Goal: Information Seeking & Learning: Learn about a topic

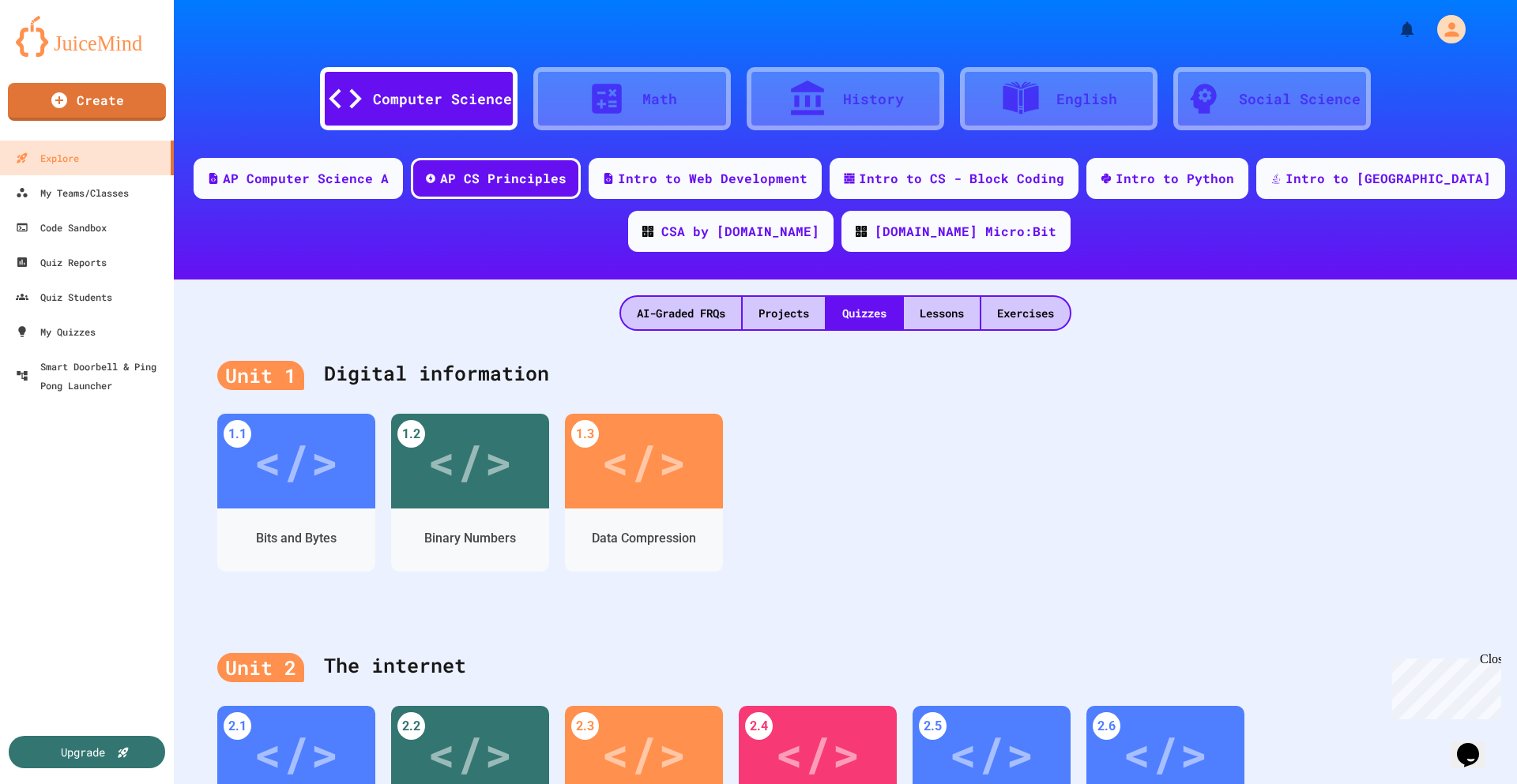
click at [427, 105] on div "Computer Science" at bounding box center [442, 99] width 139 height 21
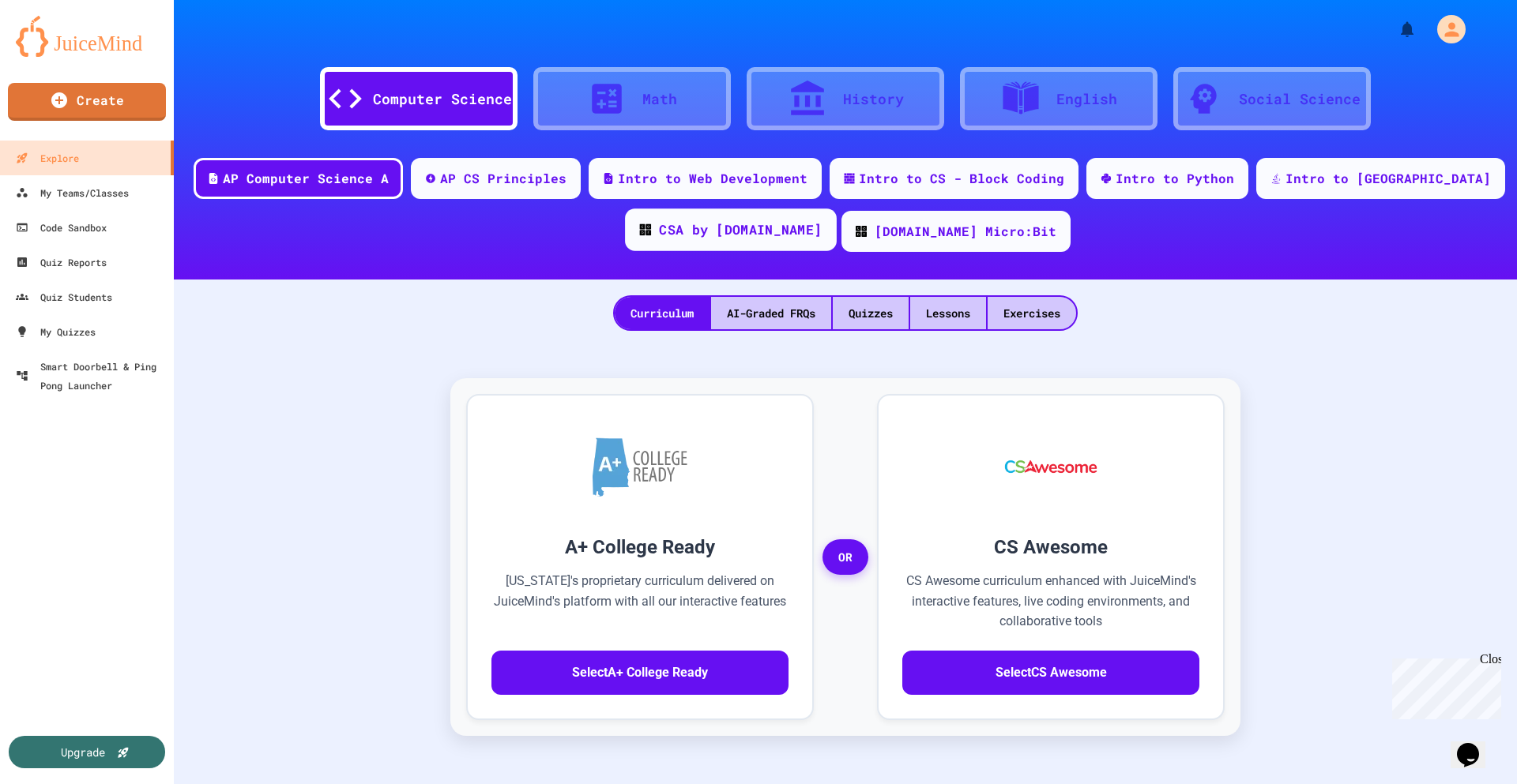
click at [739, 233] on div "CSA by [DOMAIN_NAME]" at bounding box center [740, 230] width 163 height 20
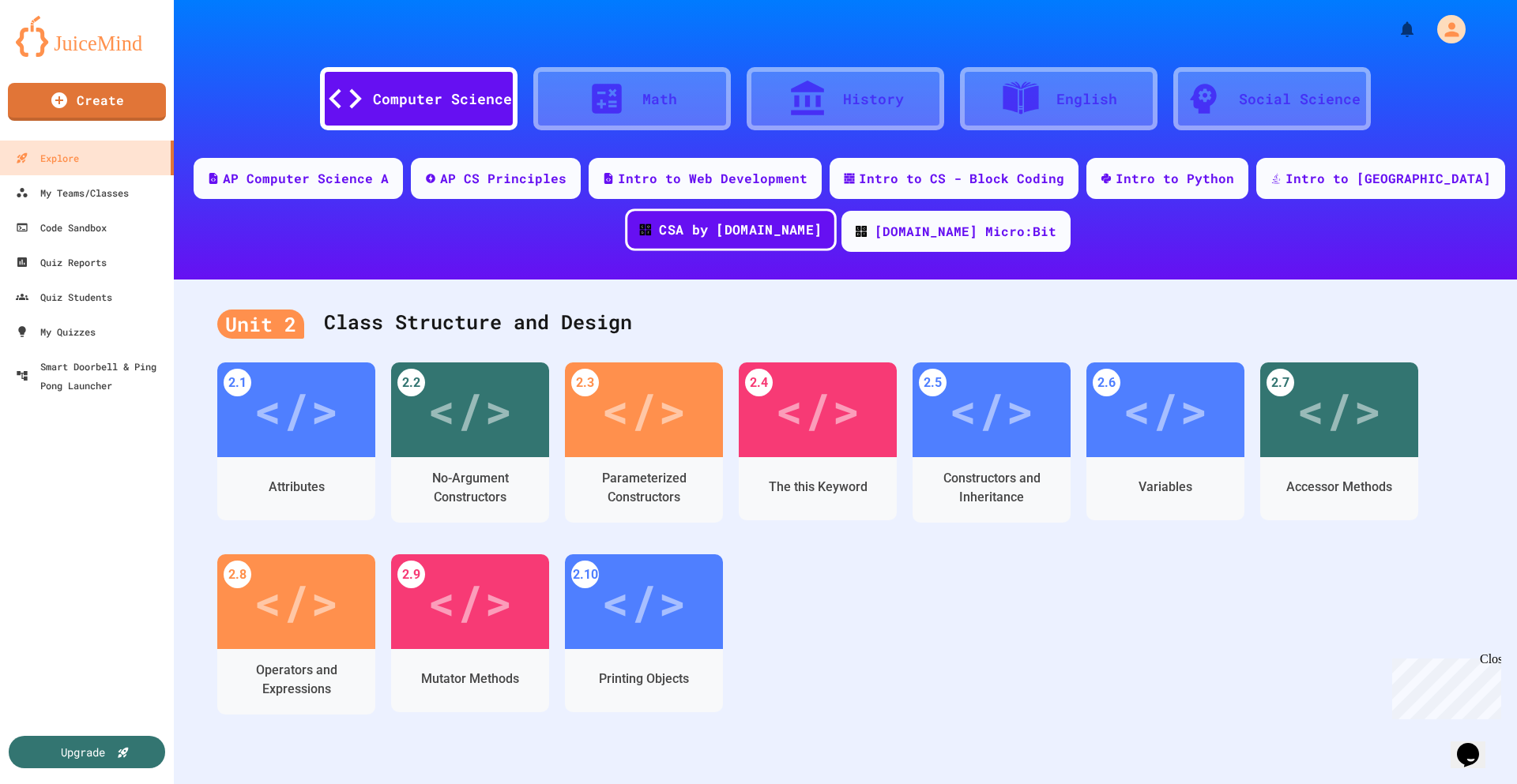
click at [749, 221] on div "CSA by [DOMAIN_NAME]" at bounding box center [740, 230] width 163 height 20
click at [329, 181] on div "AP Computer Science A" at bounding box center [306, 178] width 171 height 20
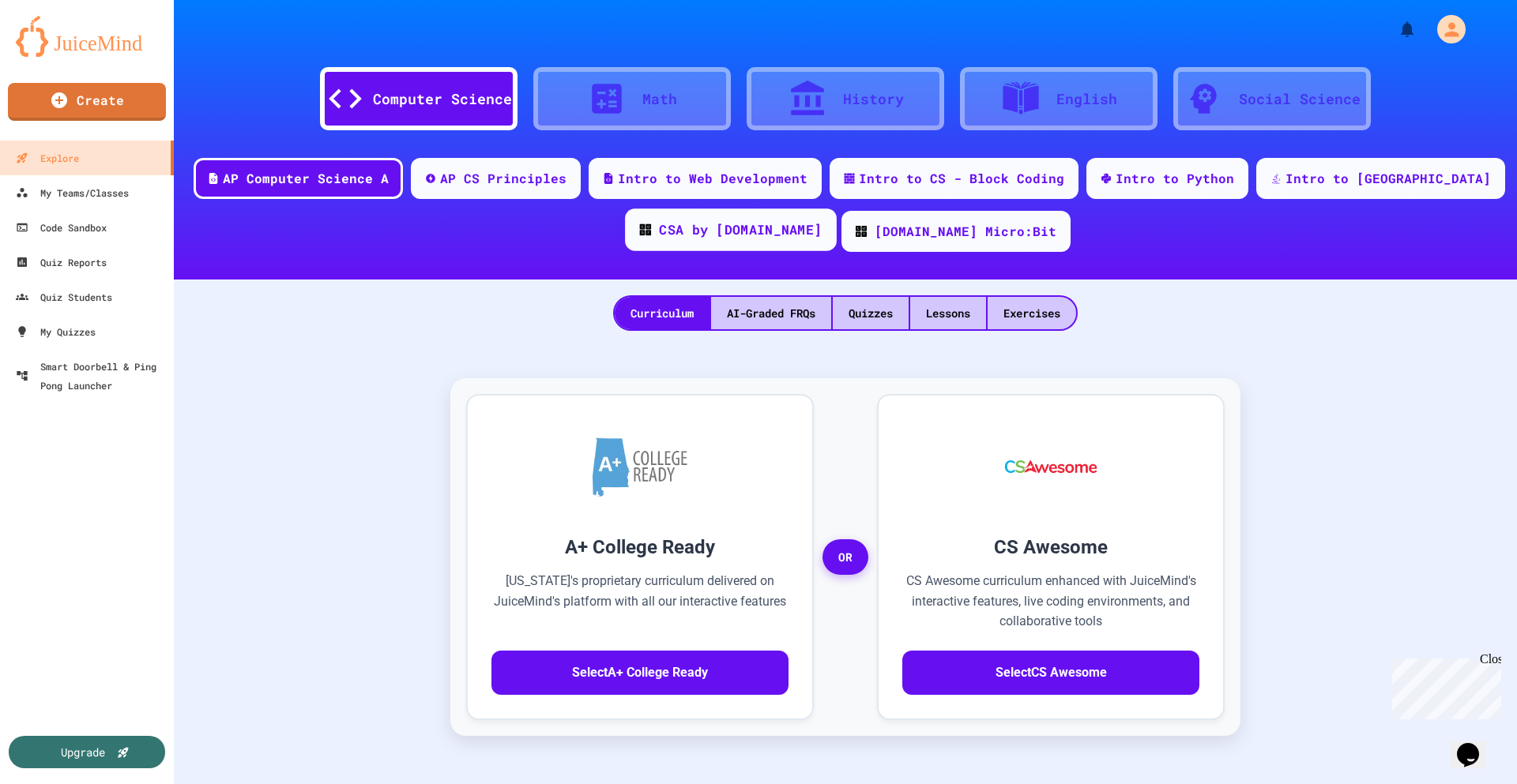
click at [758, 231] on div "CSA by [DOMAIN_NAME]" at bounding box center [740, 230] width 163 height 20
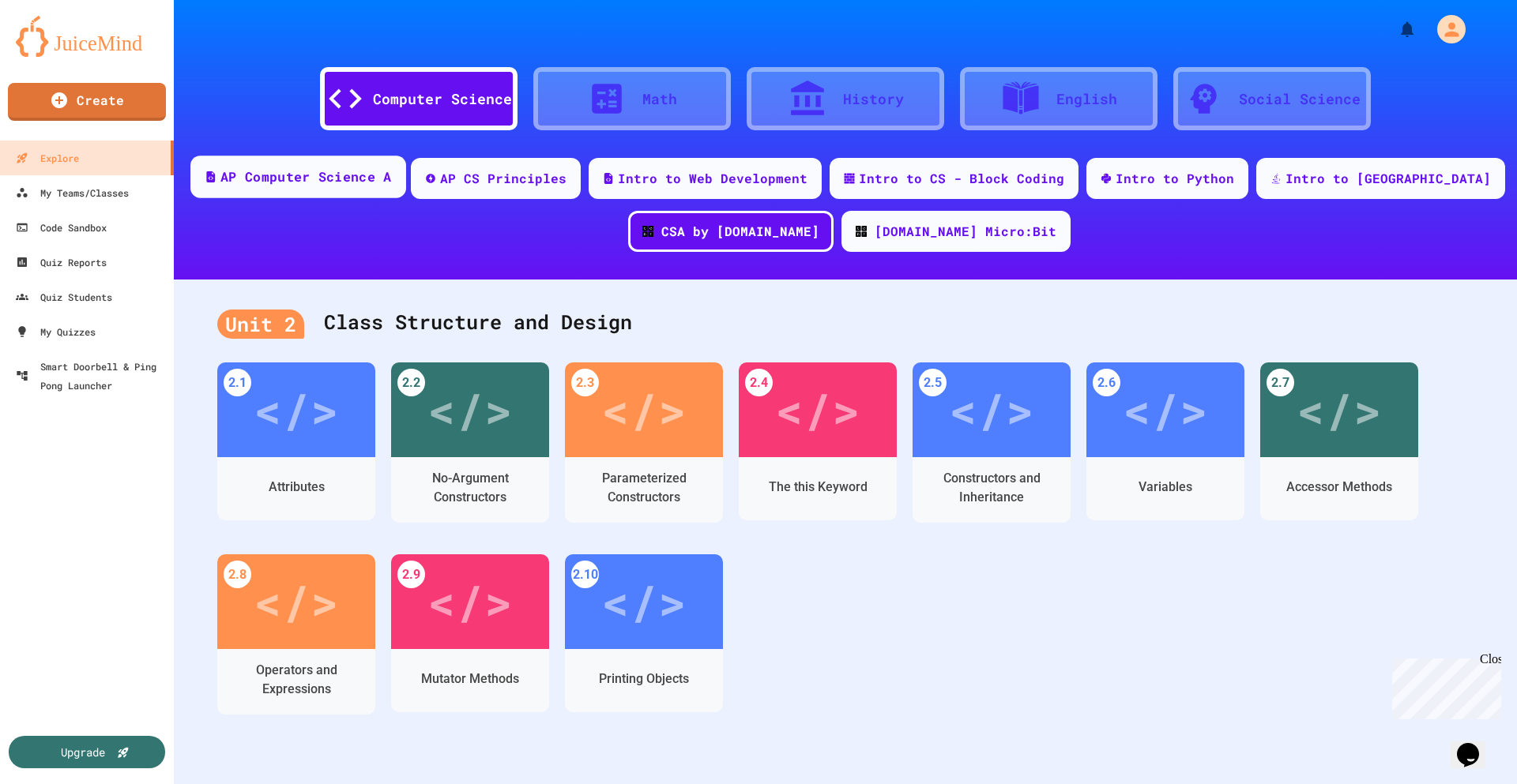
click at [261, 168] on div "AP Computer Science A" at bounding box center [298, 177] width 215 height 43
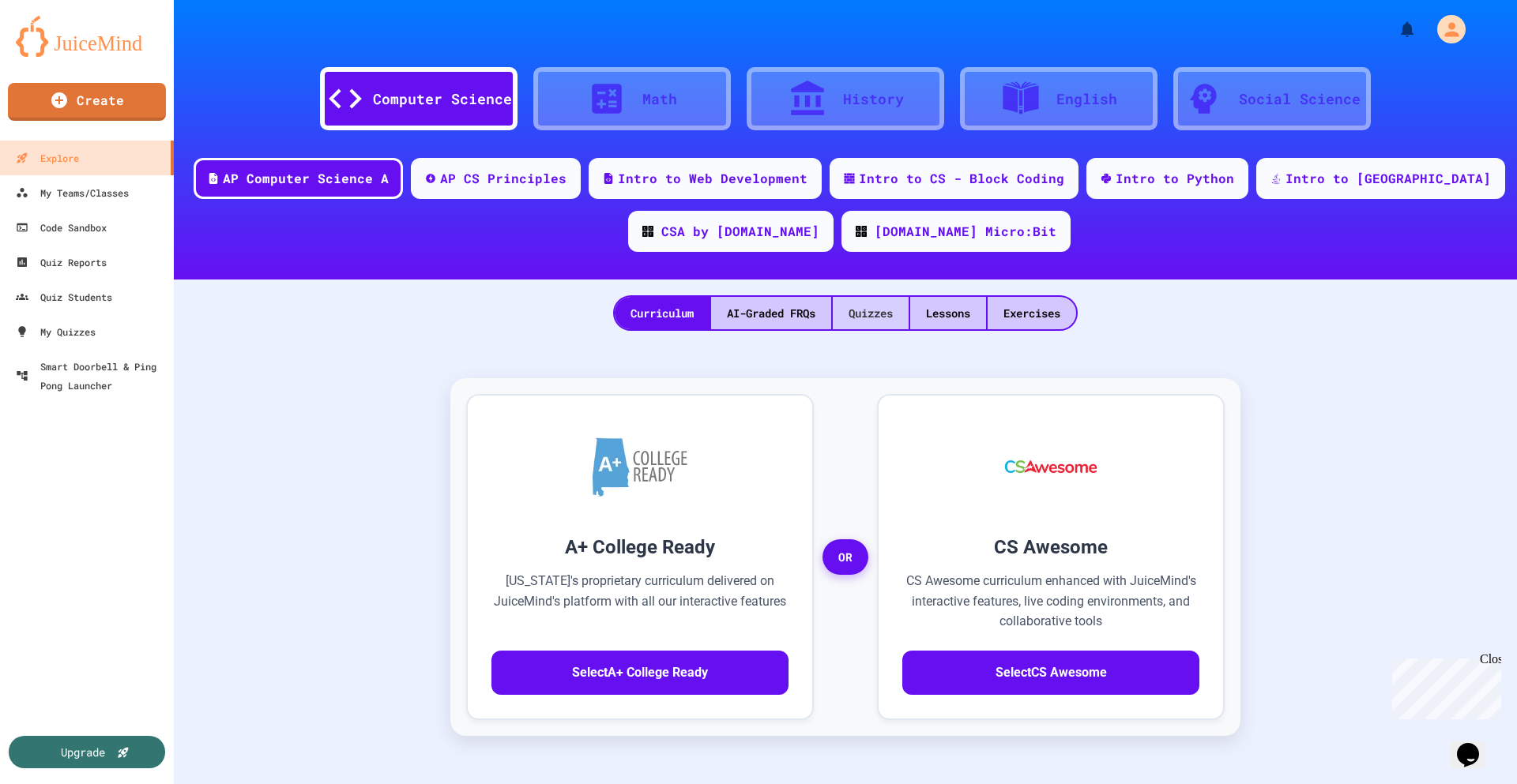
click at [871, 311] on div "Quizzes" at bounding box center [871, 312] width 76 height 32
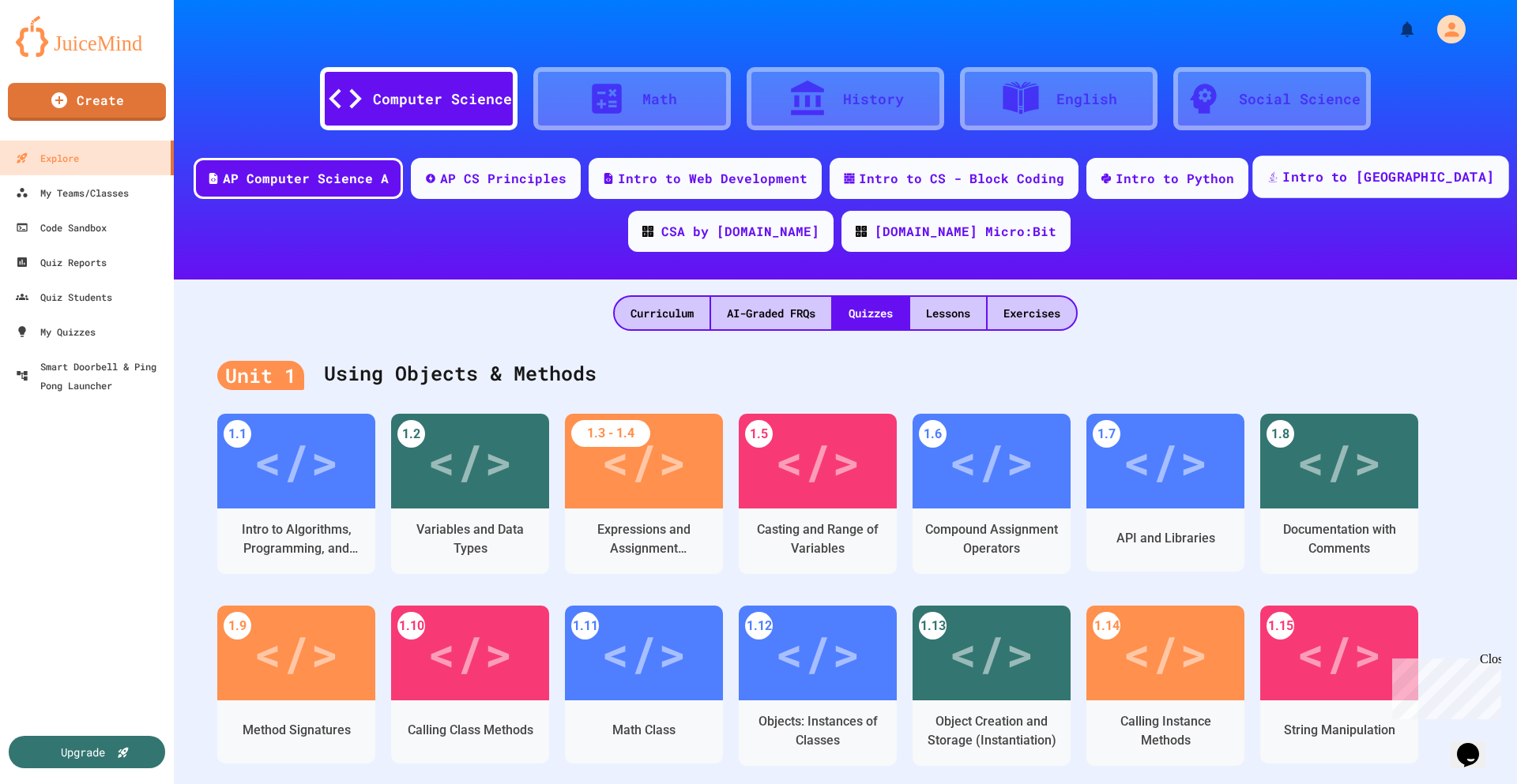
click at [1346, 176] on div "Intro to [GEOGRAPHIC_DATA]" at bounding box center [1387, 178] width 211 height 20
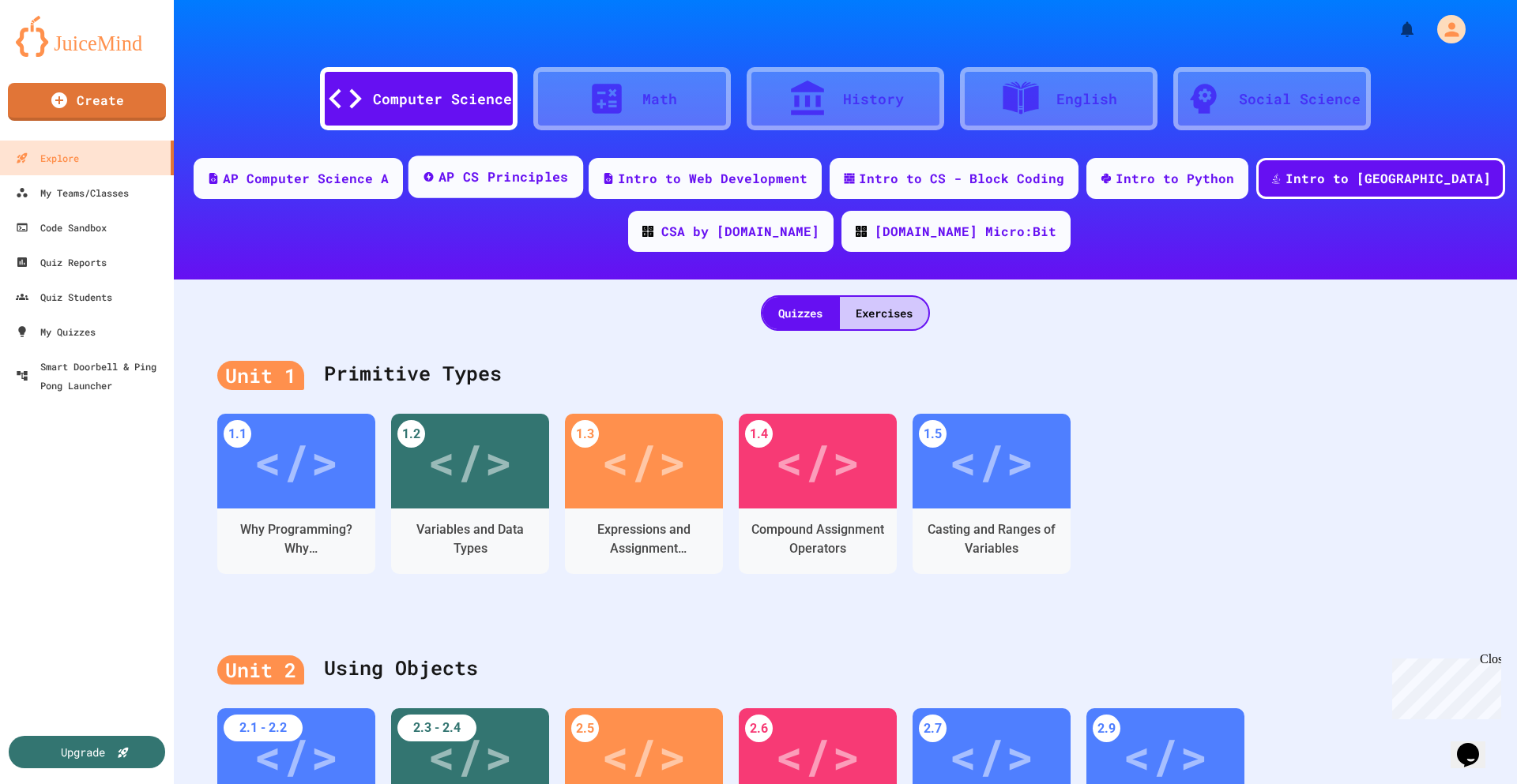
click at [554, 173] on div "AP CS Principles" at bounding box center [503, 178] width 131 height 20
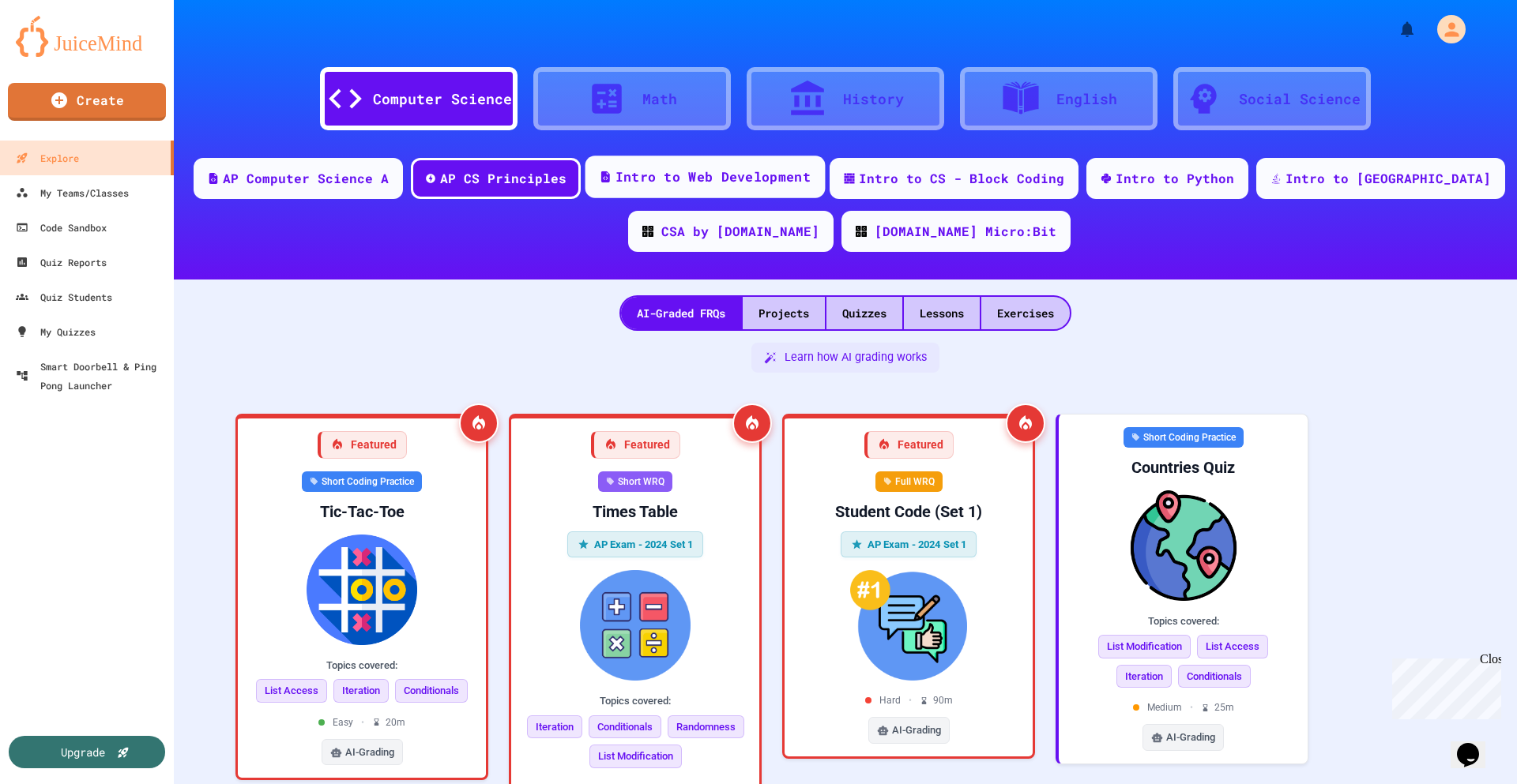
click at [756, 182] on div "Intro to Web Development" at bounding box center [712, 178] width 195 height 20
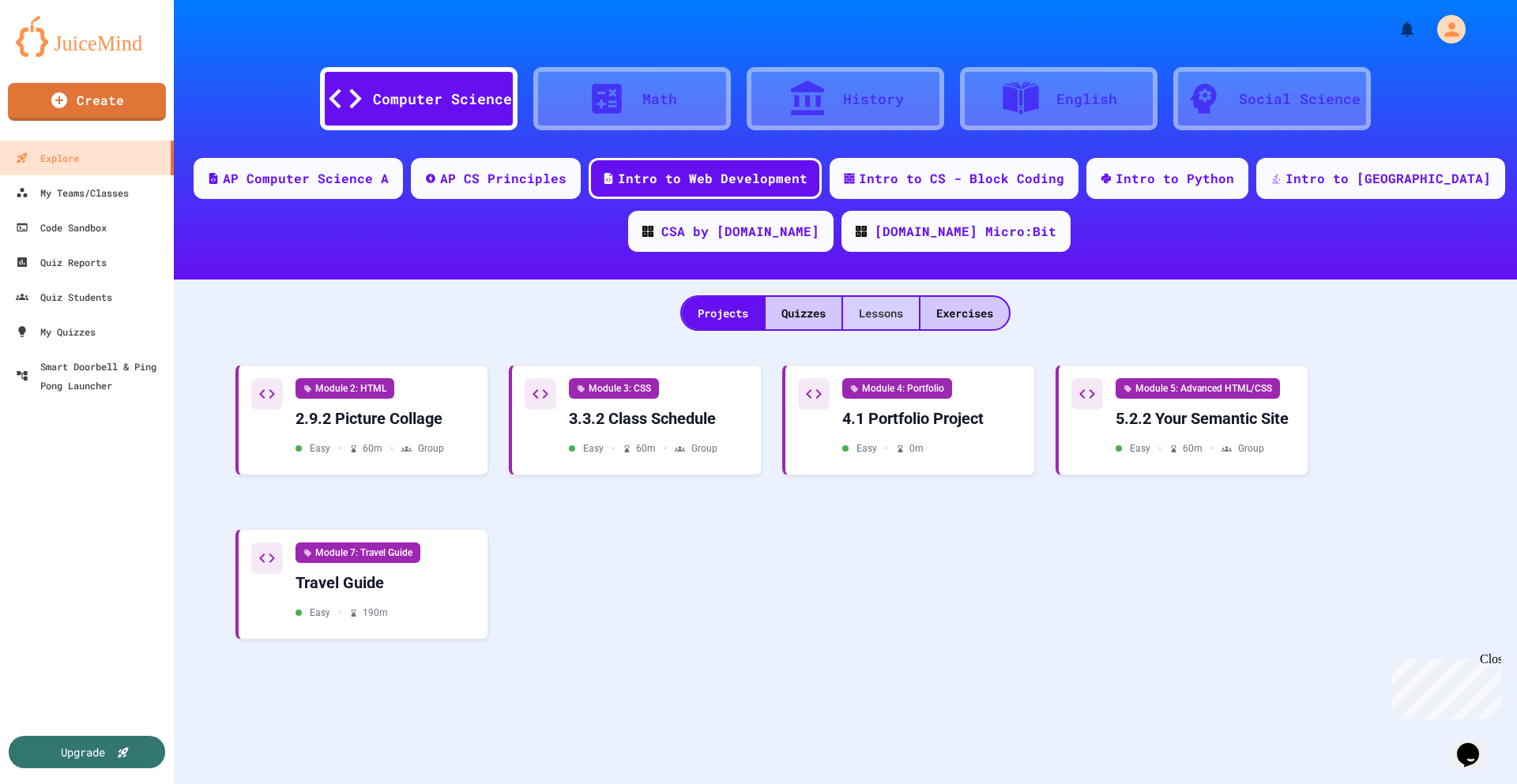
click at [876, 316] on div "Lessons" at bounding box center [881, 312] width 76 height 32
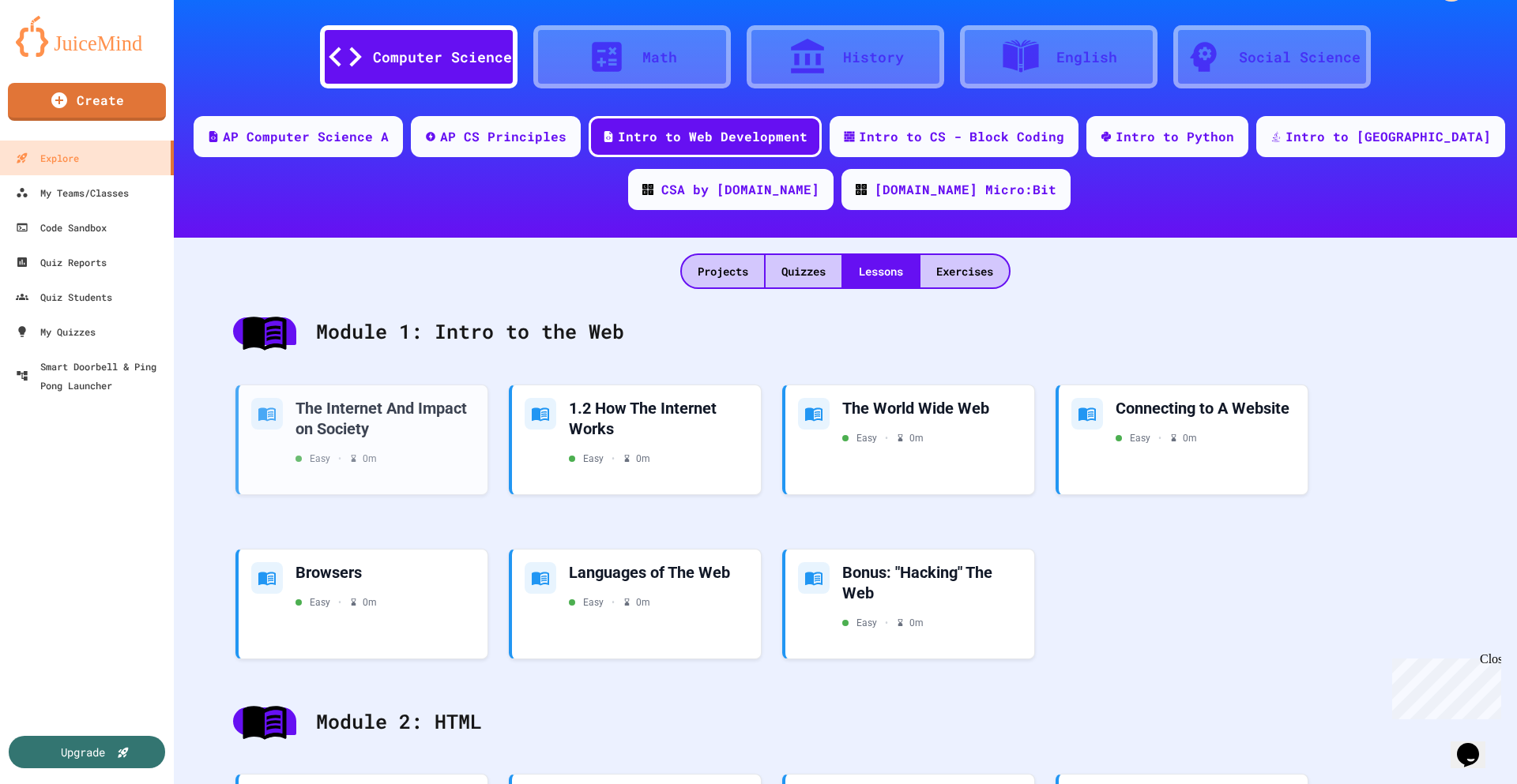
scroll to position [79, 0]
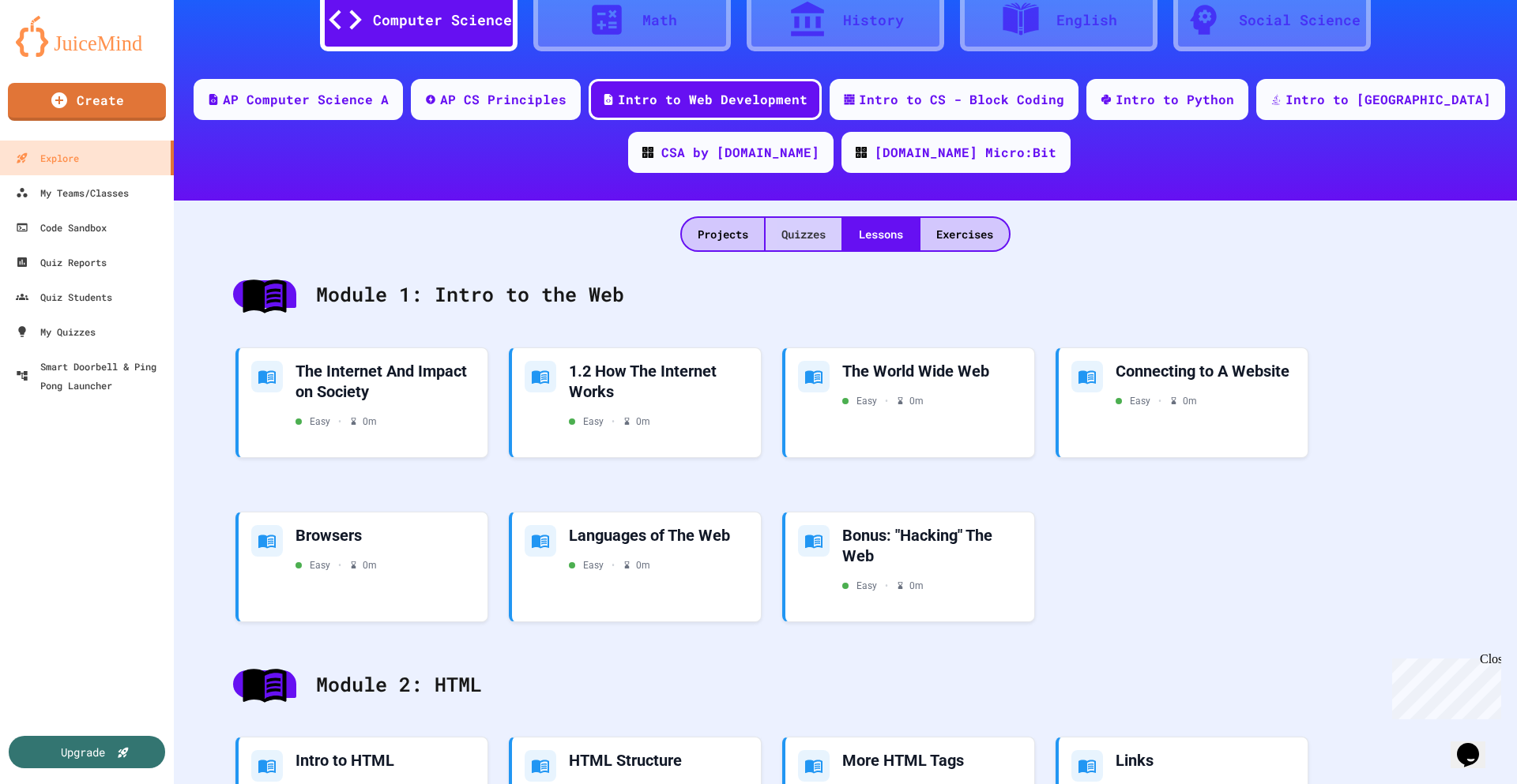
click at [802, 229] on div "Quizzes" at bounding box center [803, 233] width 76 height 32
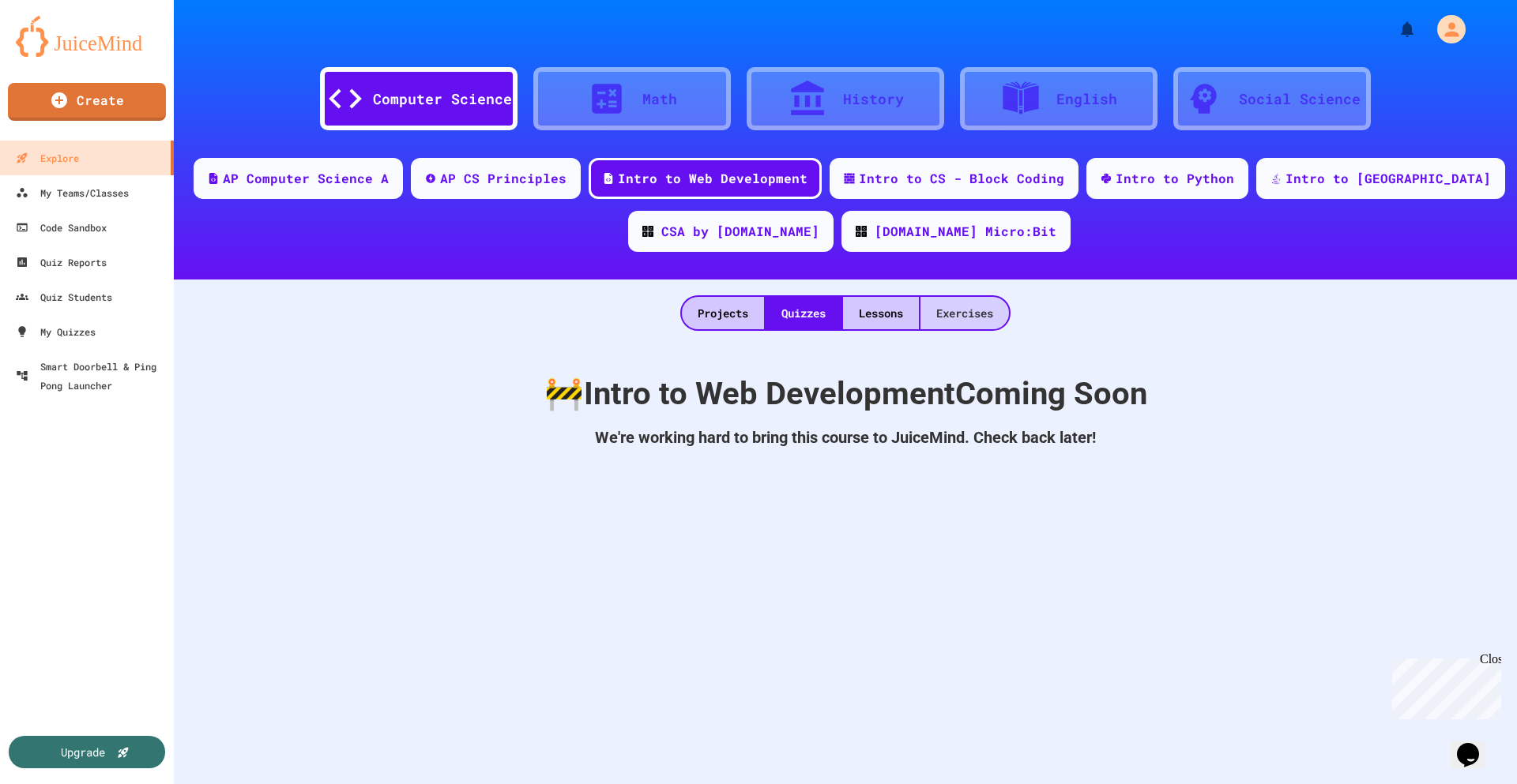
click at [939, 309] on div "Exercises" at bounding box center [964, 312] width 89 height 32
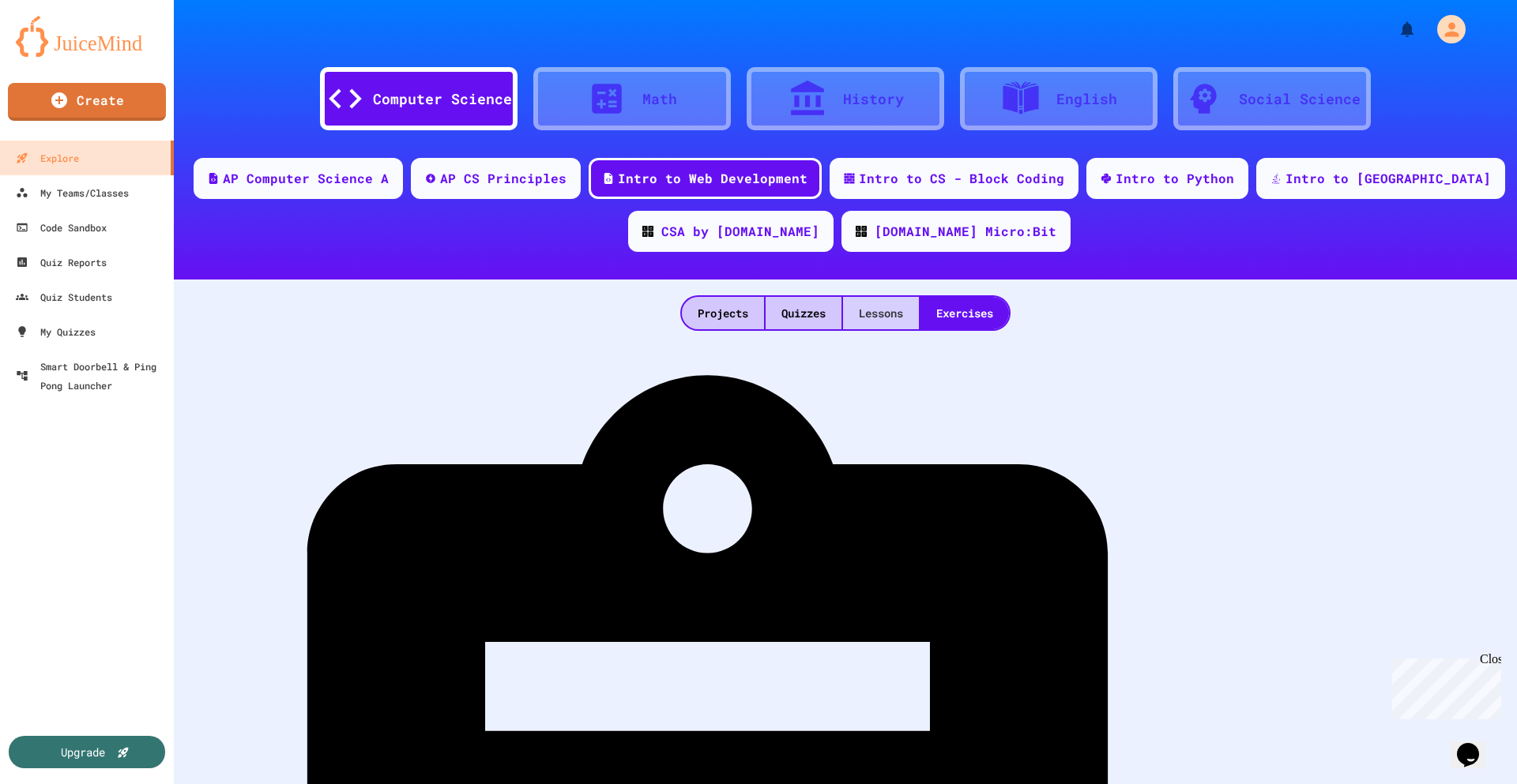
click at [847, 315] on div "Lessons" at bounding box center [881, 312] width 76 height 32
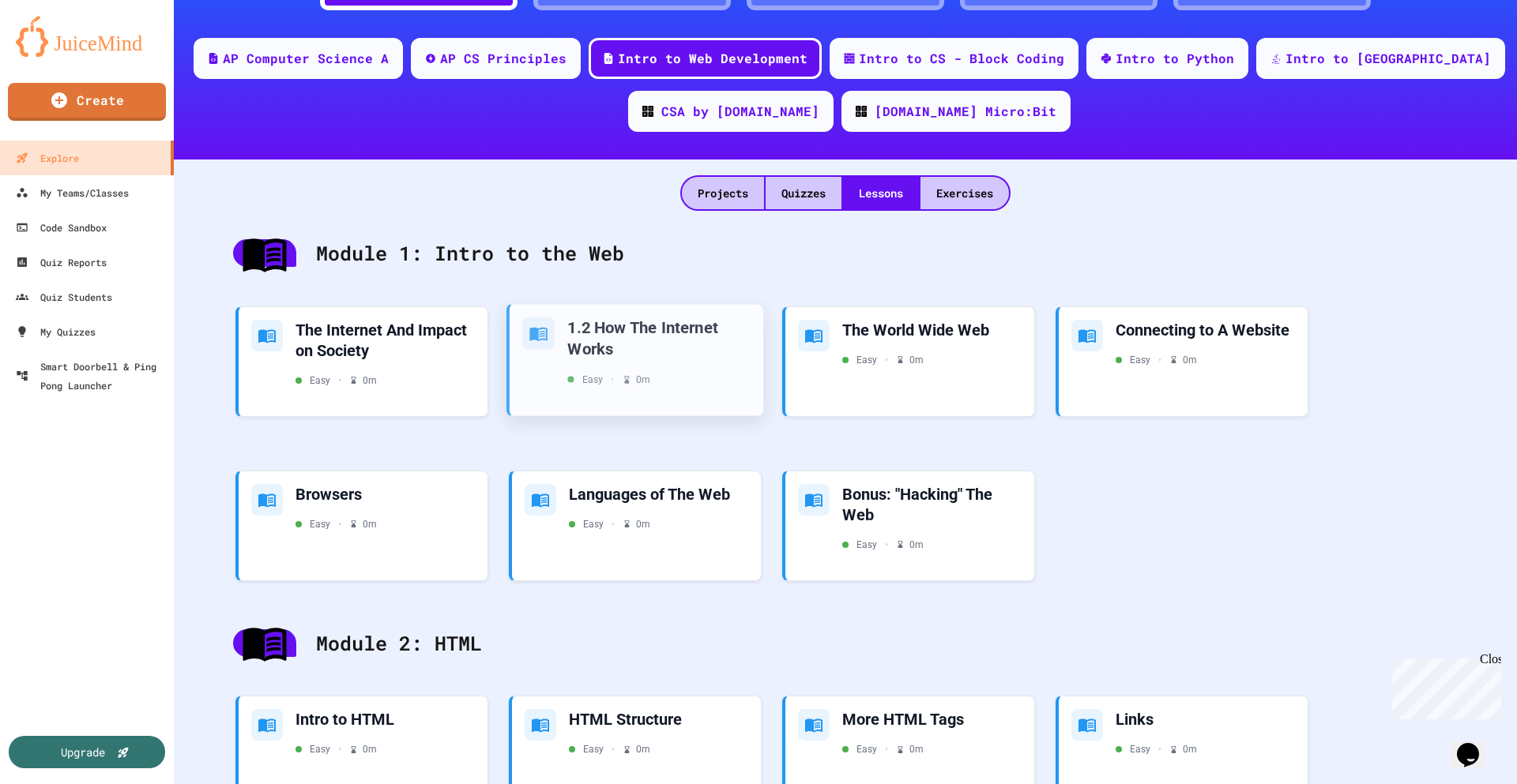
scroll to position [237, 0]
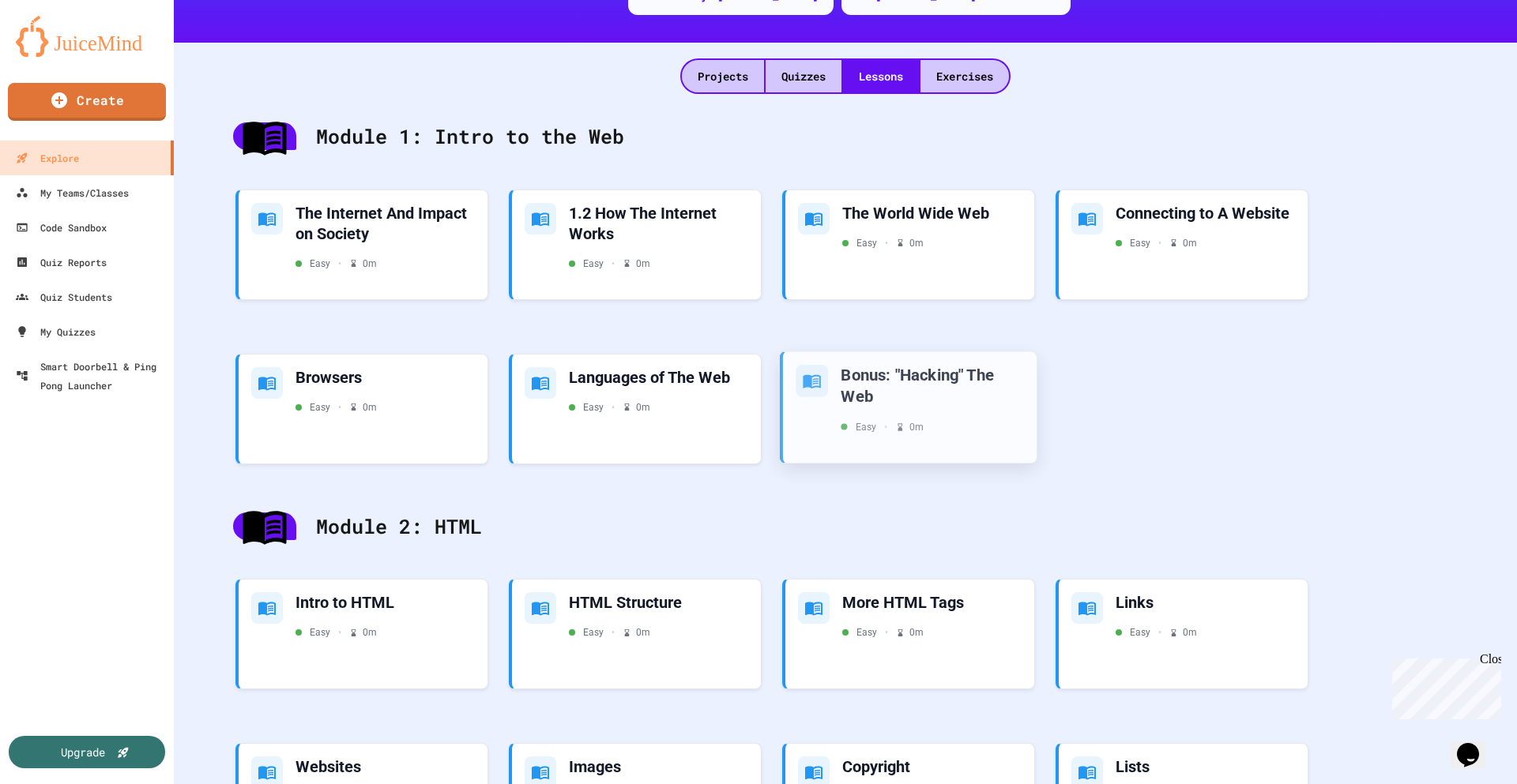
click at [945, 375] on div "Bonus: "Hacking" The Web" at bounding box center [932, 385] width 183 height 42
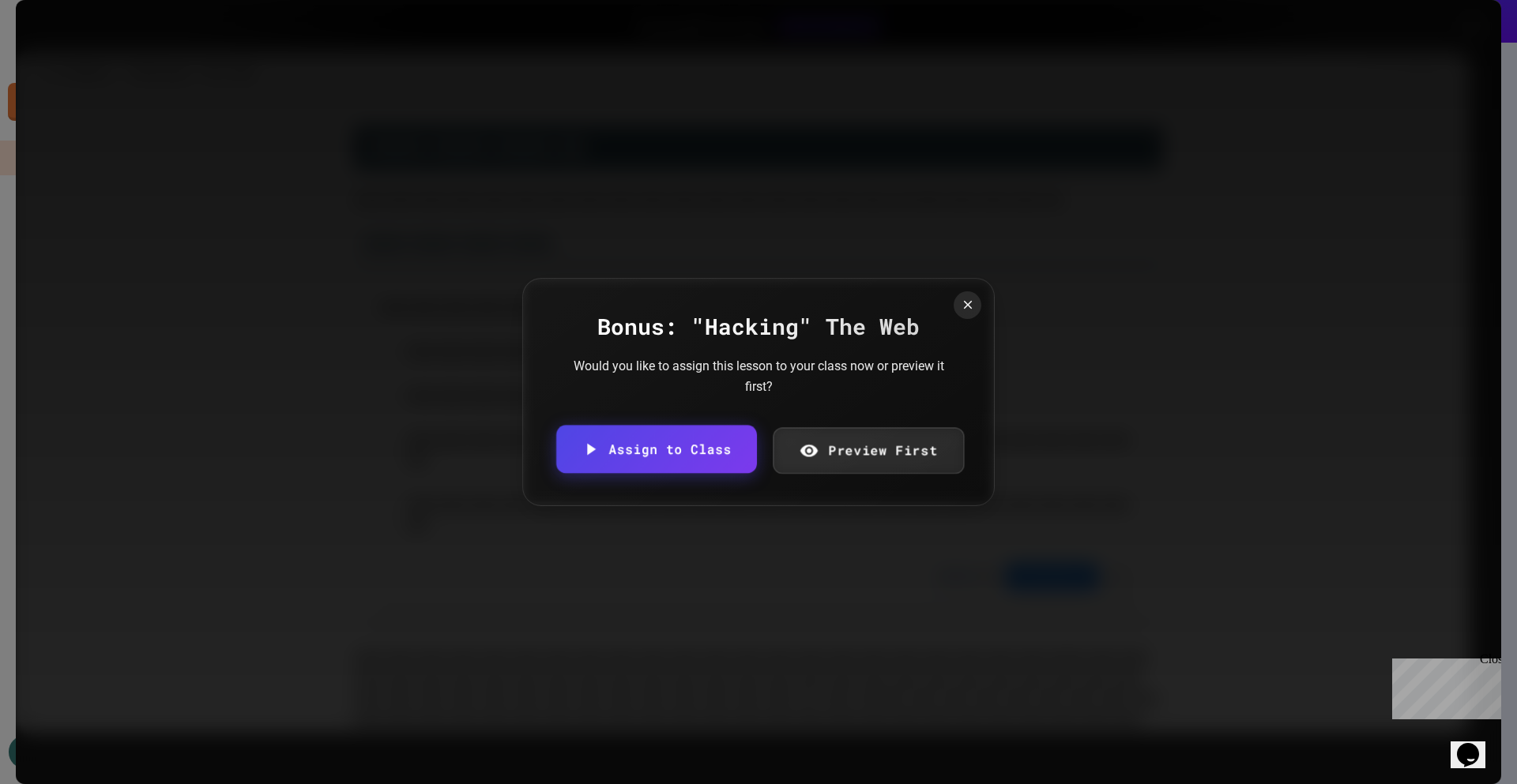
click at [872, 449] on link "Preview First" at bounding box center [868, 451] width 192 height 47
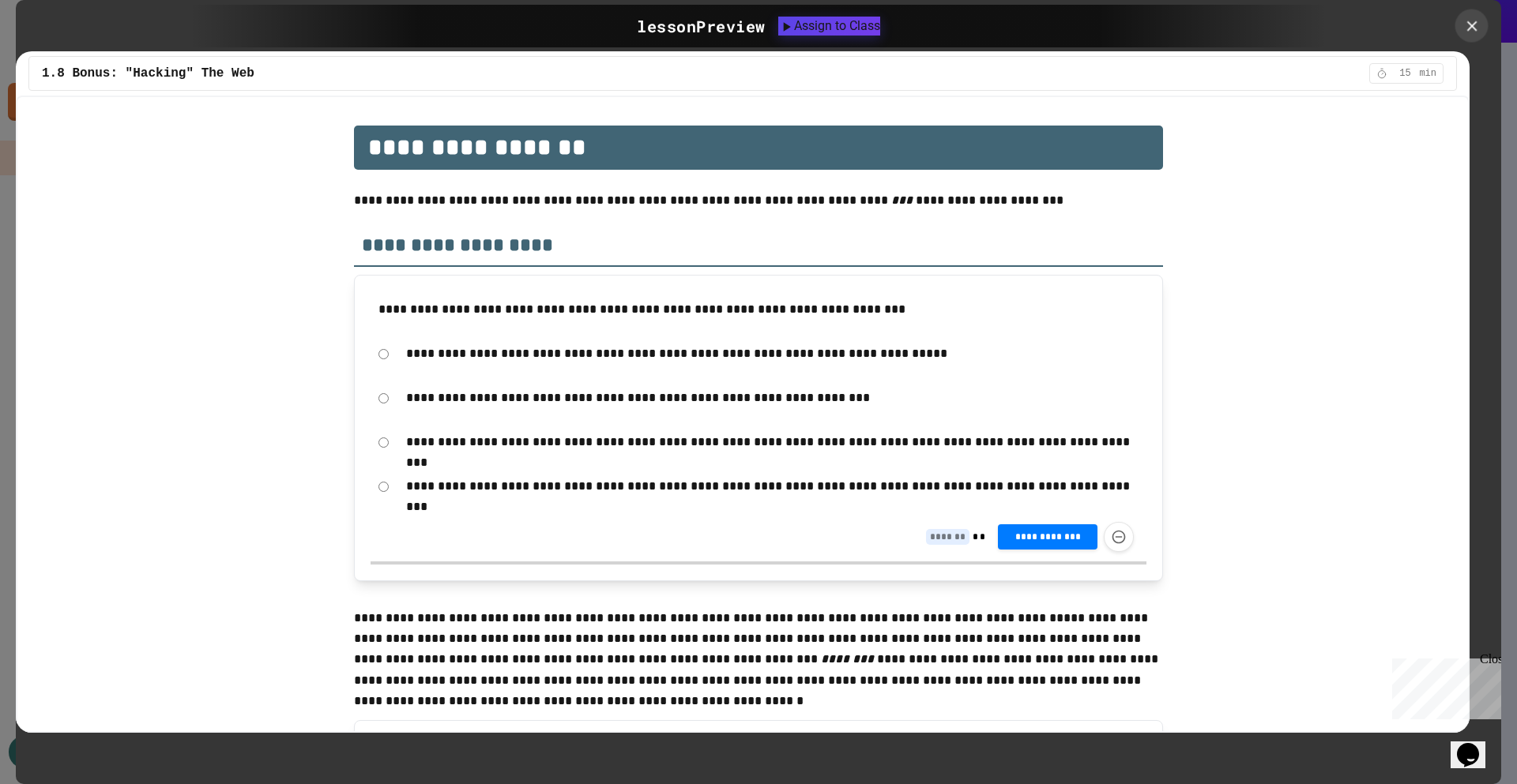
click at [1473, 26] on icon at bounding box center [1471, 25] width 10 height 10
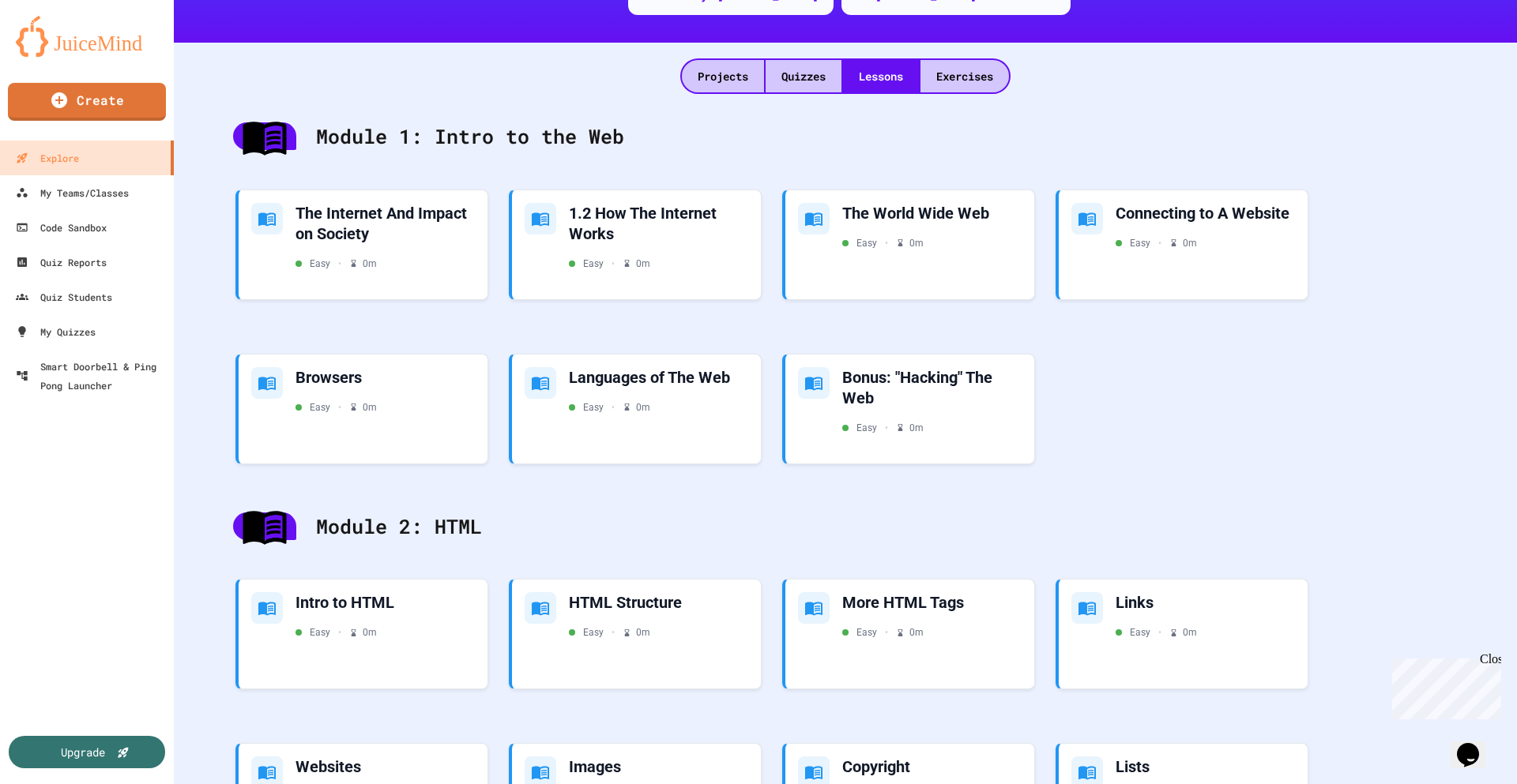
click at [56, 39] on img at bounding box center [86, 36] width 142 height 41
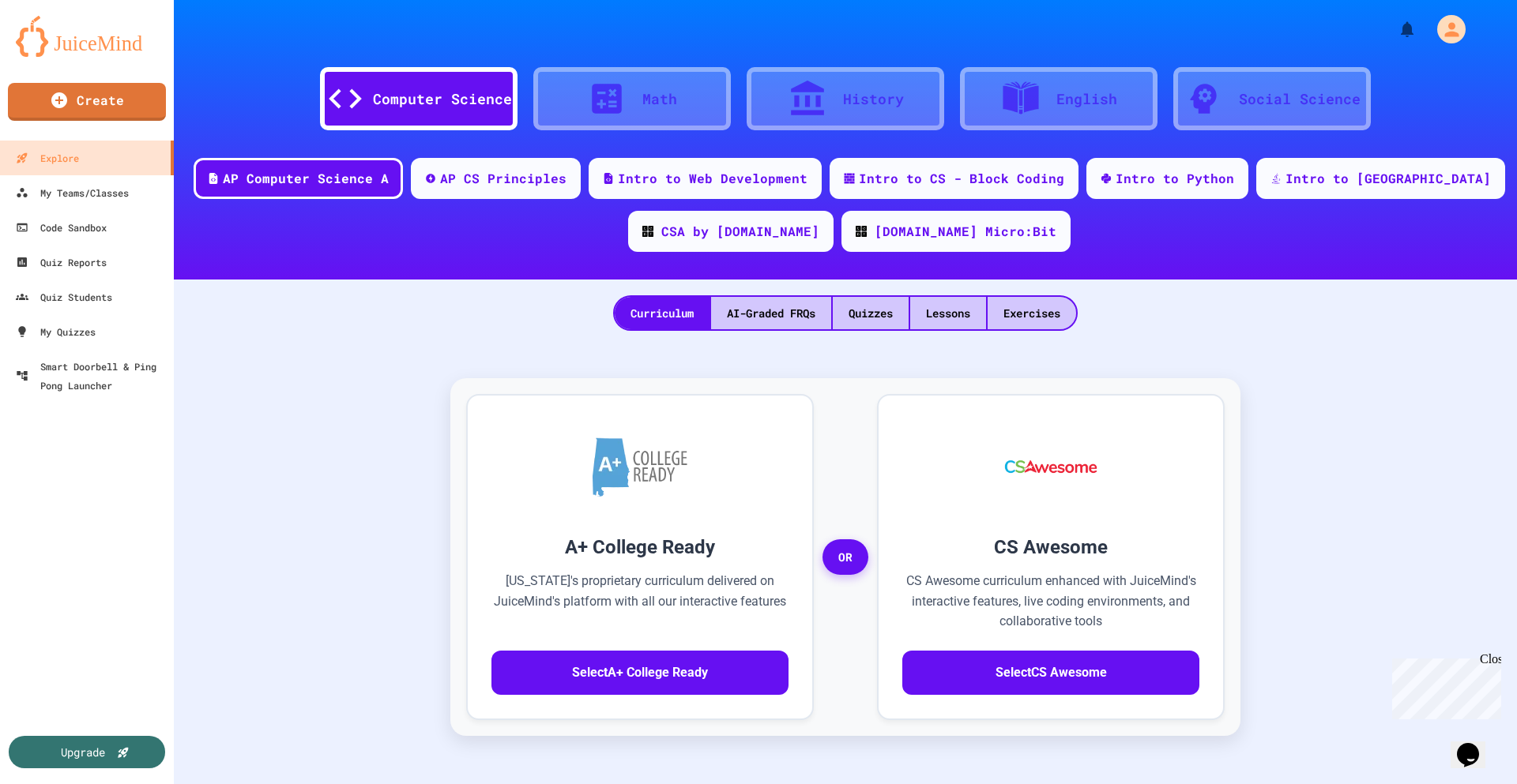
click at [629, 104] on div at bounding box center [614, 99] width 55 height 39
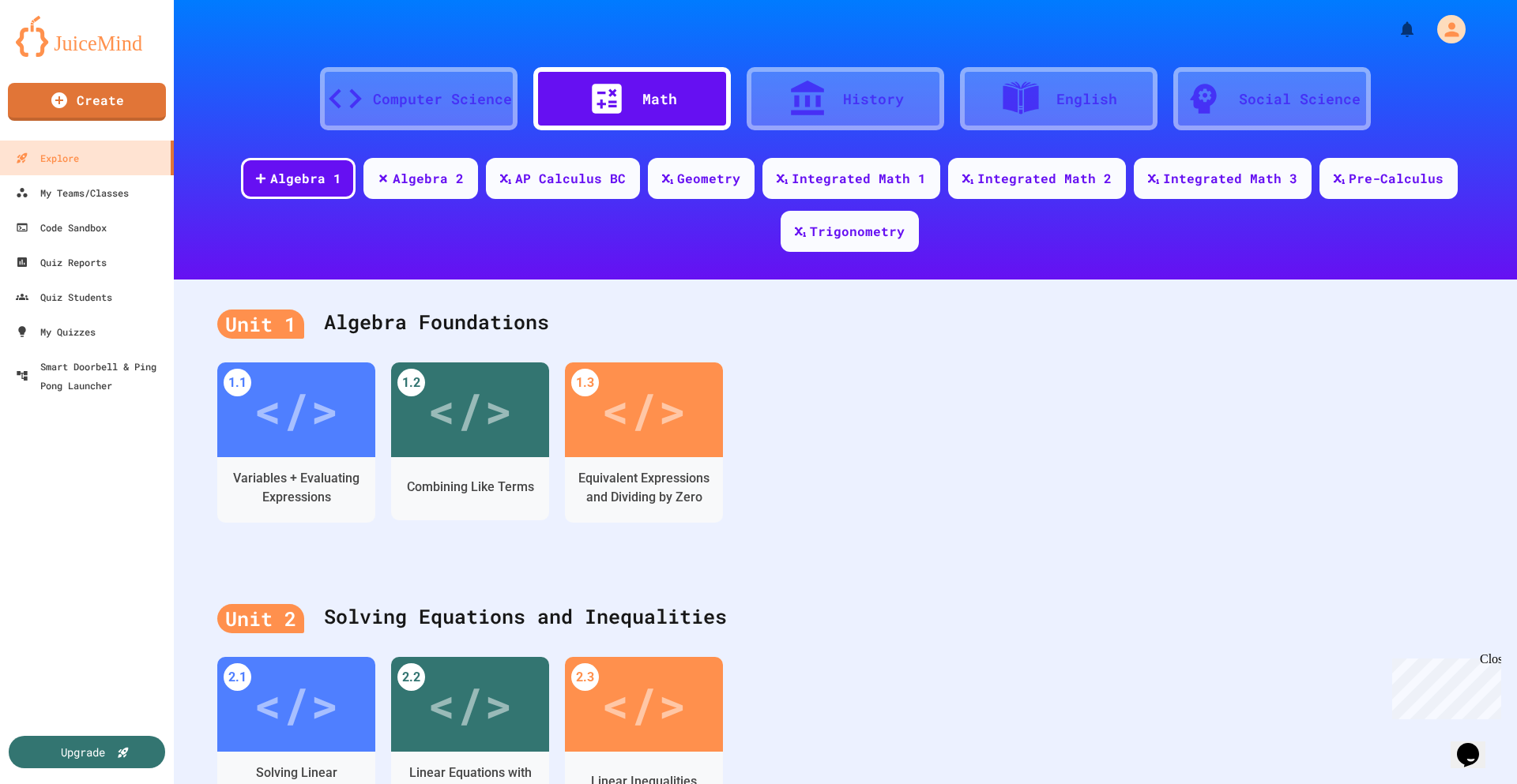
click at [1048, 90] on div at bounding box center [1028, 99] width 55 height 39
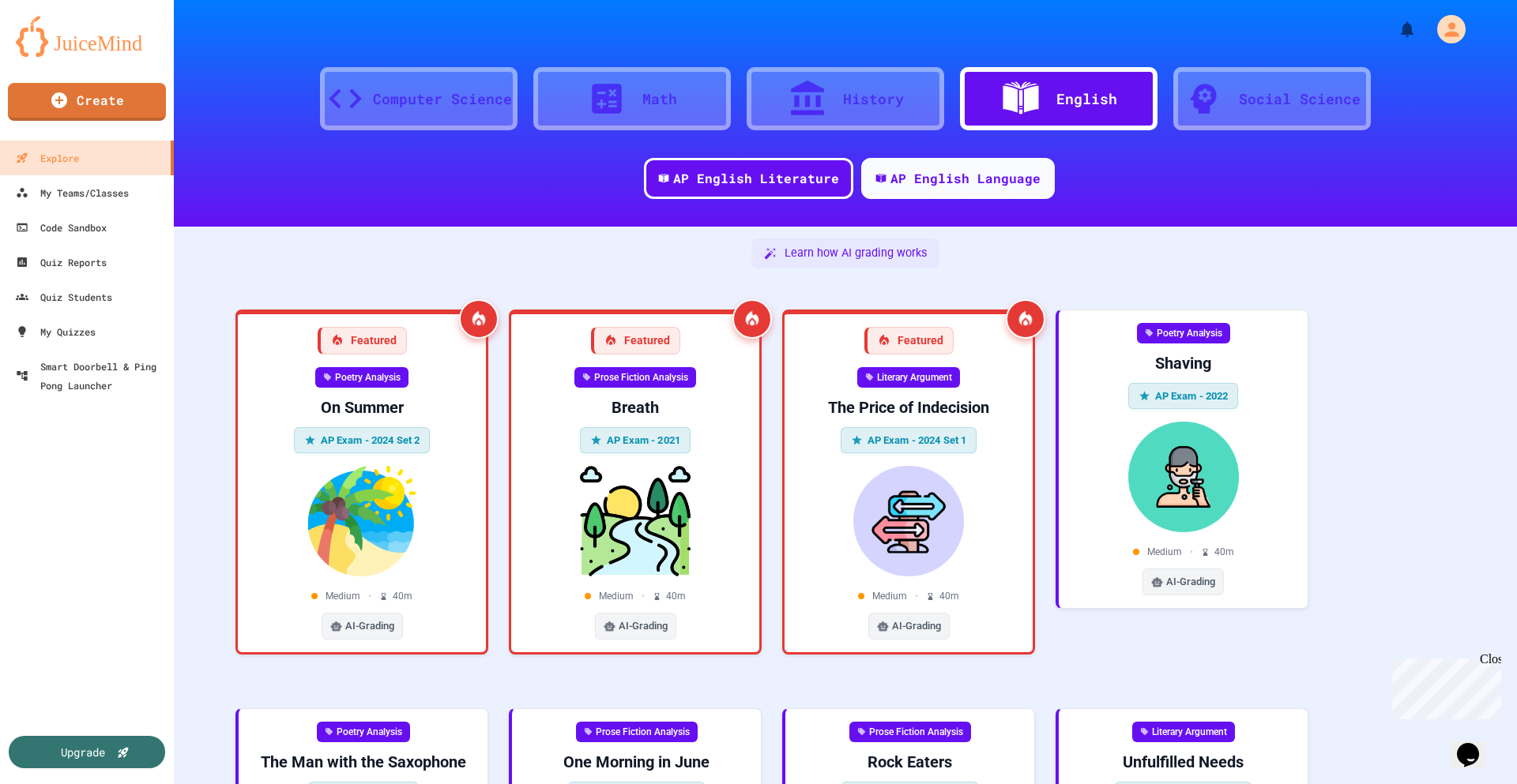
click at [923, 92] on div "History" at bounding box center [845, 99] width 197 height 63
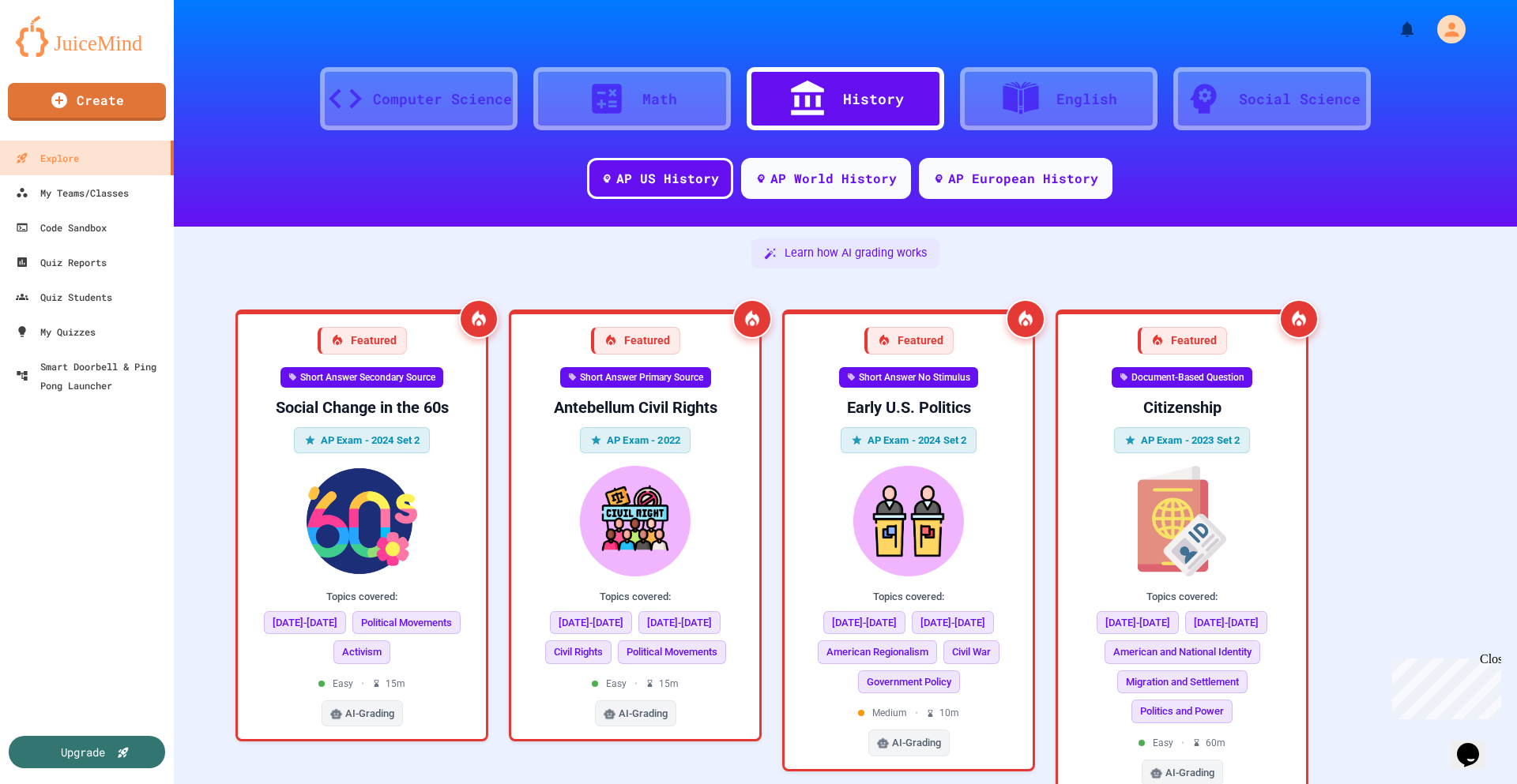
click at [1291, 106] on div "Social Science" at bounding box center [1299, 99] width 122 height 21
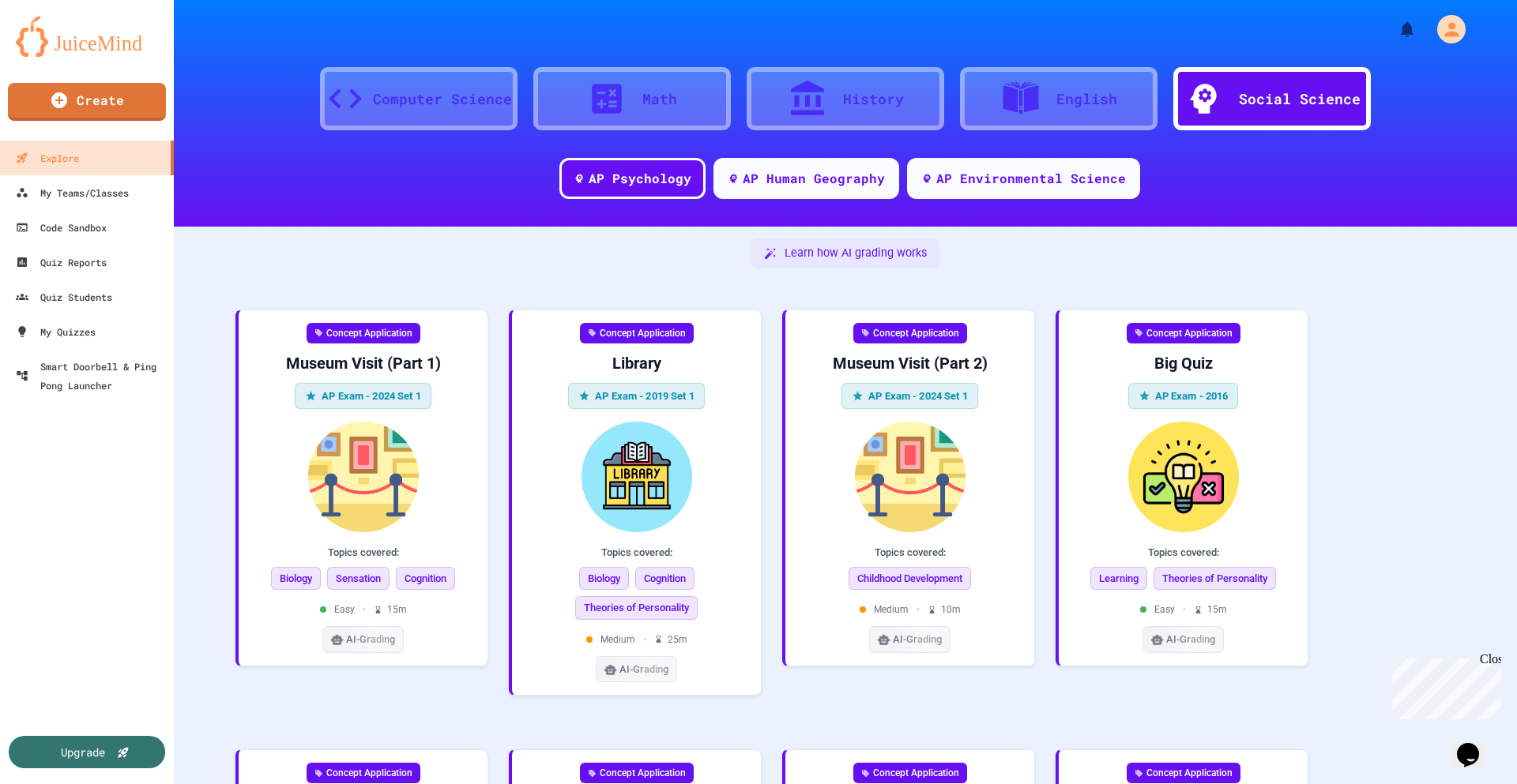
click at [428, 101] on div "Computer Science" at bounding box center [442, 99] width 139 height 21
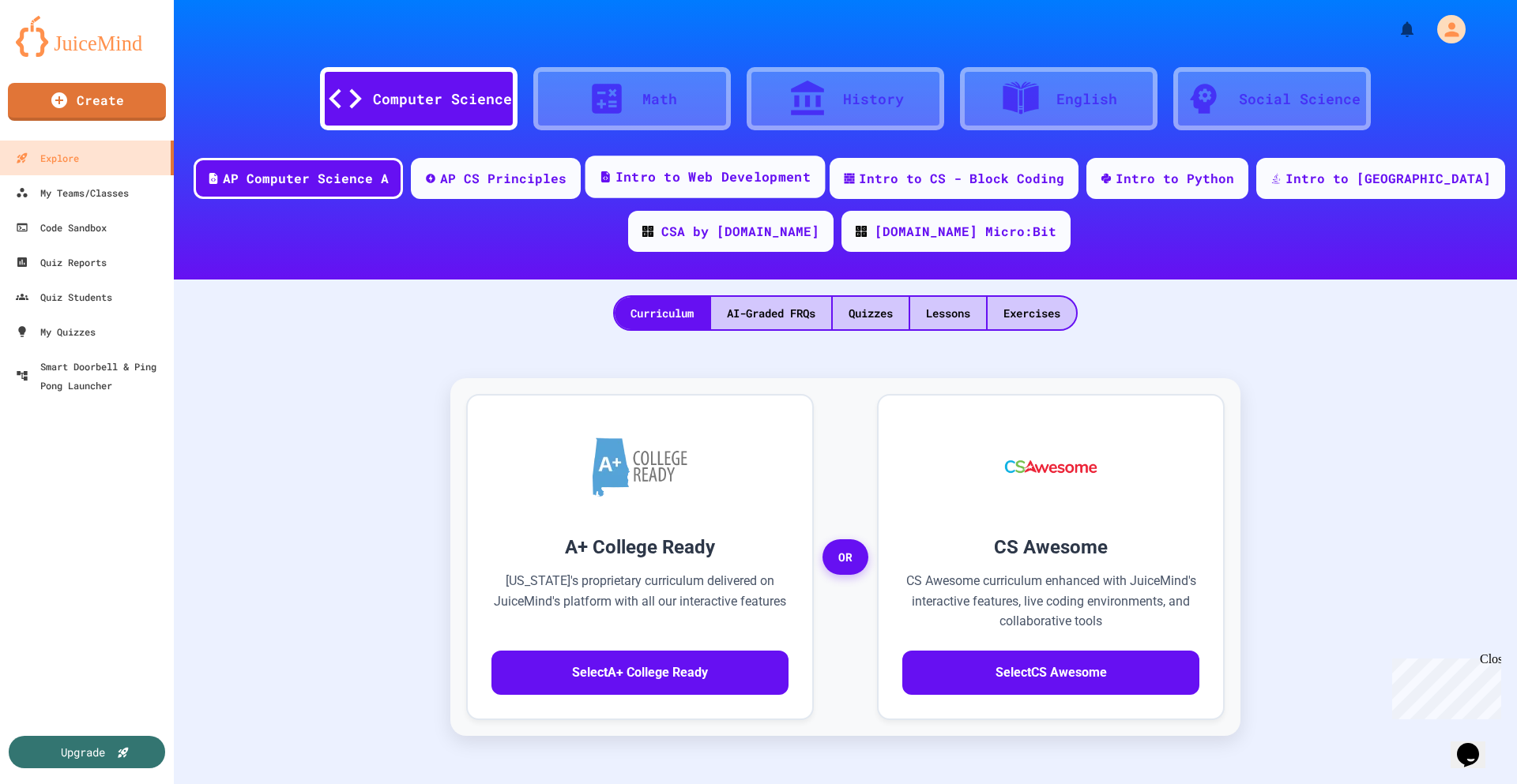
click at [758, 174] on div "Intro to Web Development" at bounding box center [712, 178] width 195 height 20
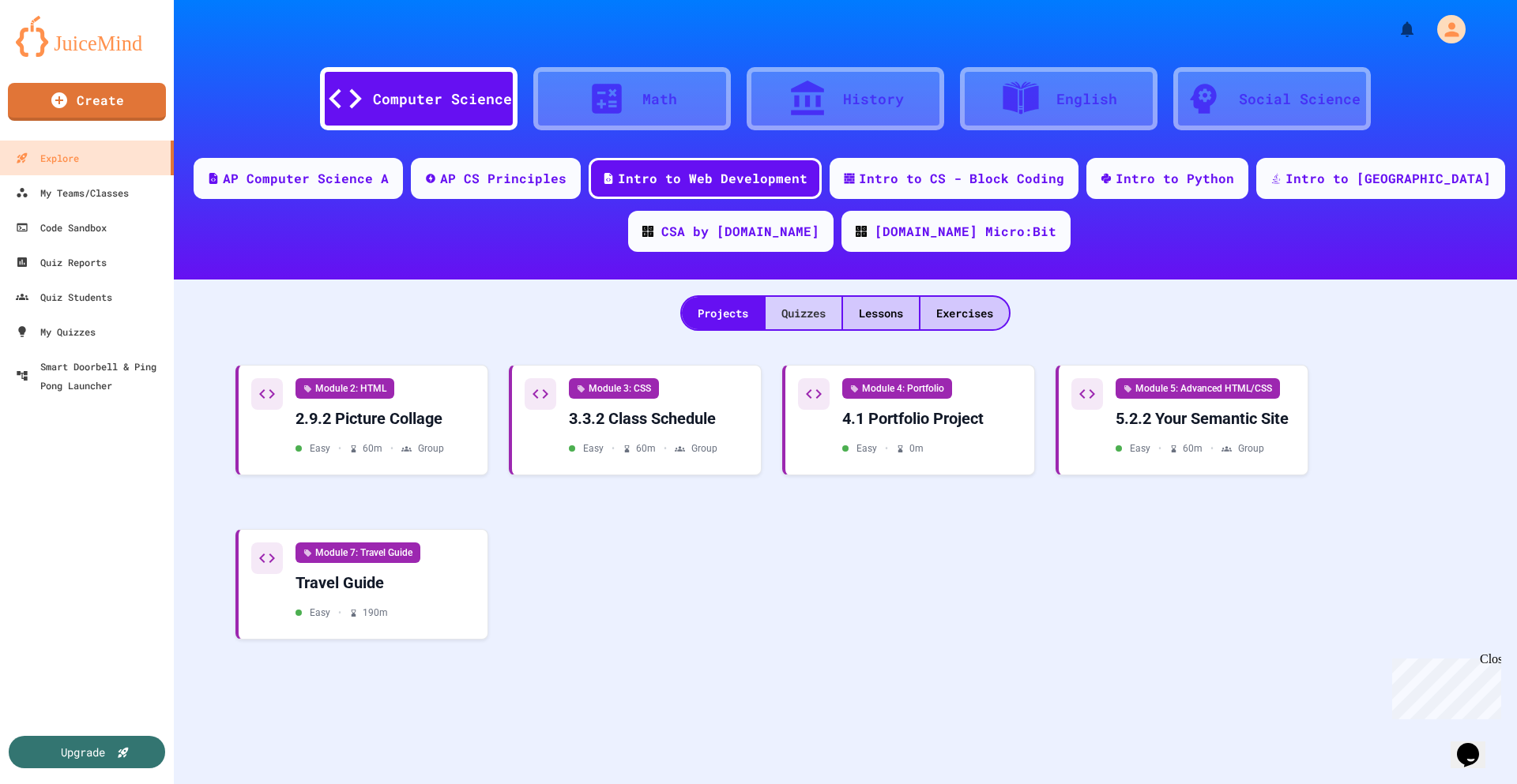
click at [812, 305] on div "Quizzes" at bounding box center [803, 312] width 76 height 32
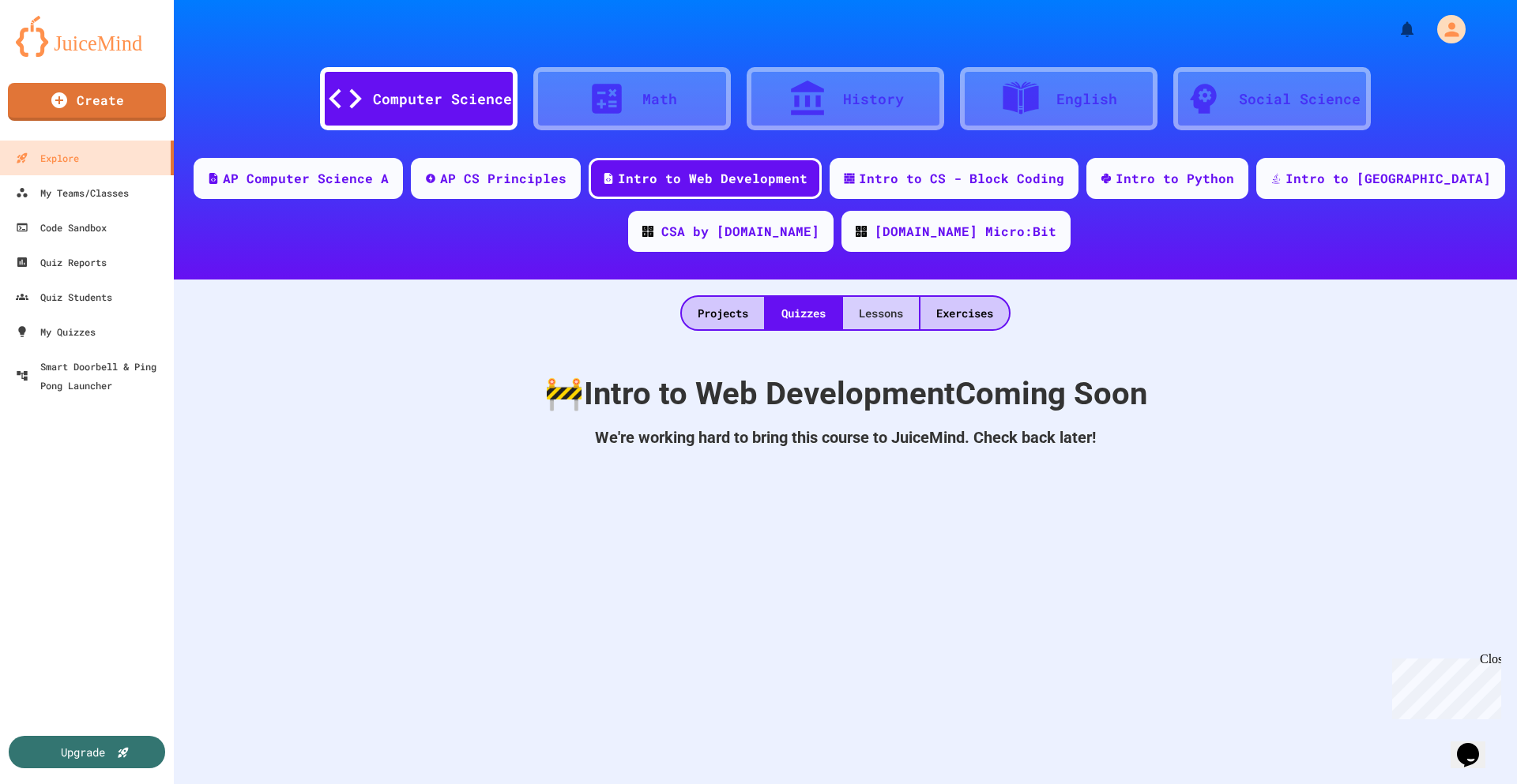
click at [895, 310] on div "Lessons" at bounding box center [881, 312] width 76 height 32
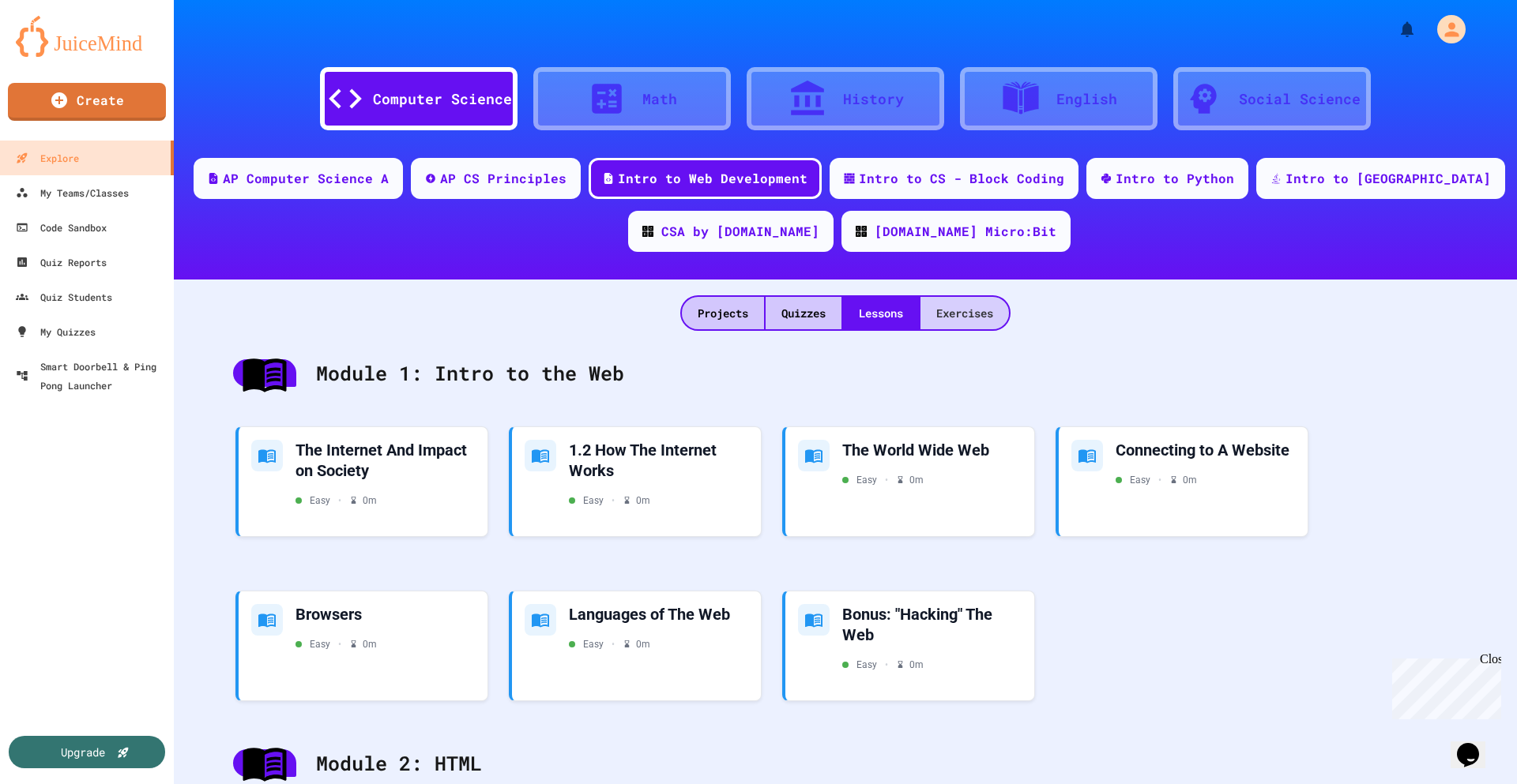
click at [996, 316] on div "Exercises" at bounding box center [964, 312] width 89 height 32
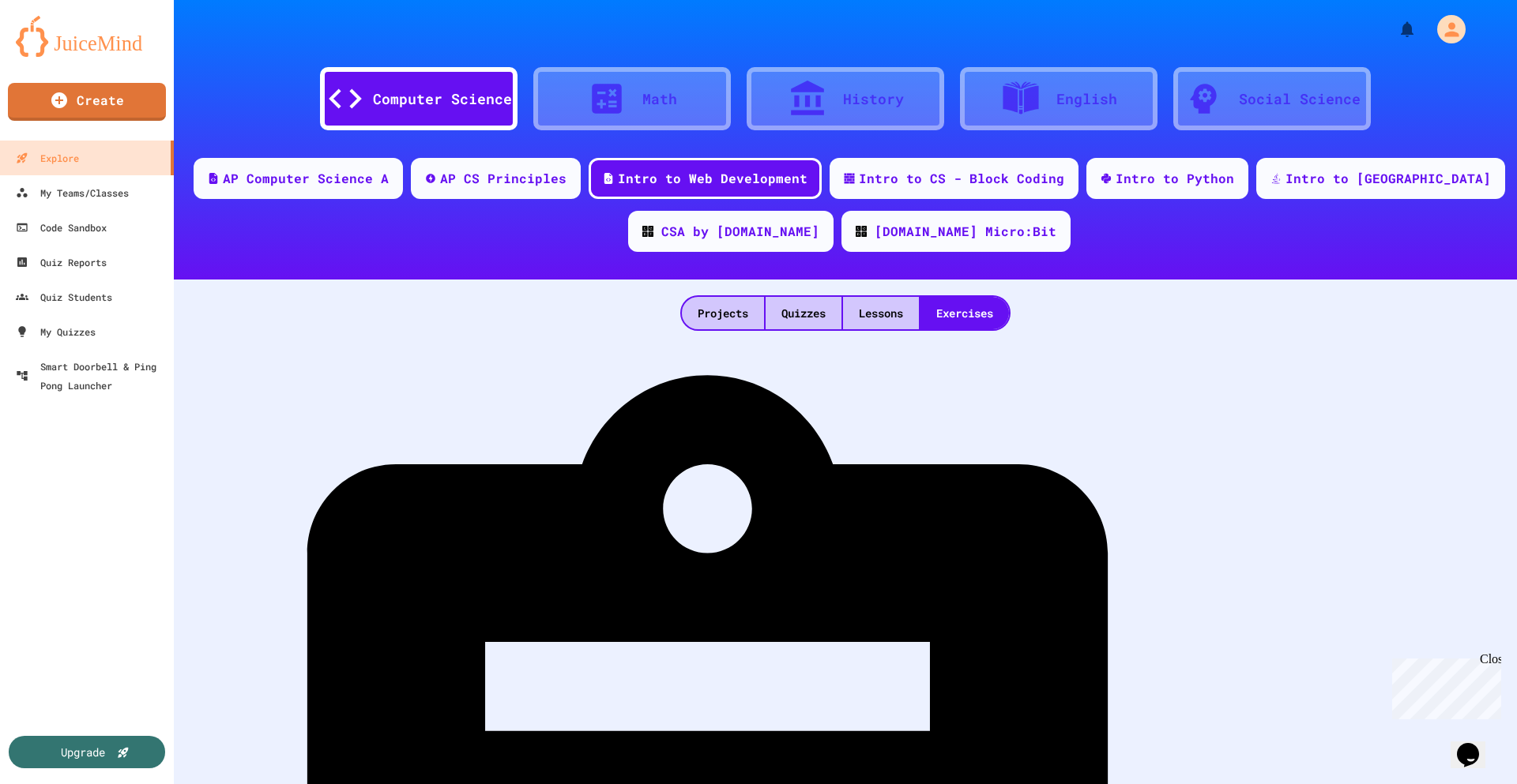
click at [1196, 98] on icon at bounding box center [1203, 99] width 39 height 39
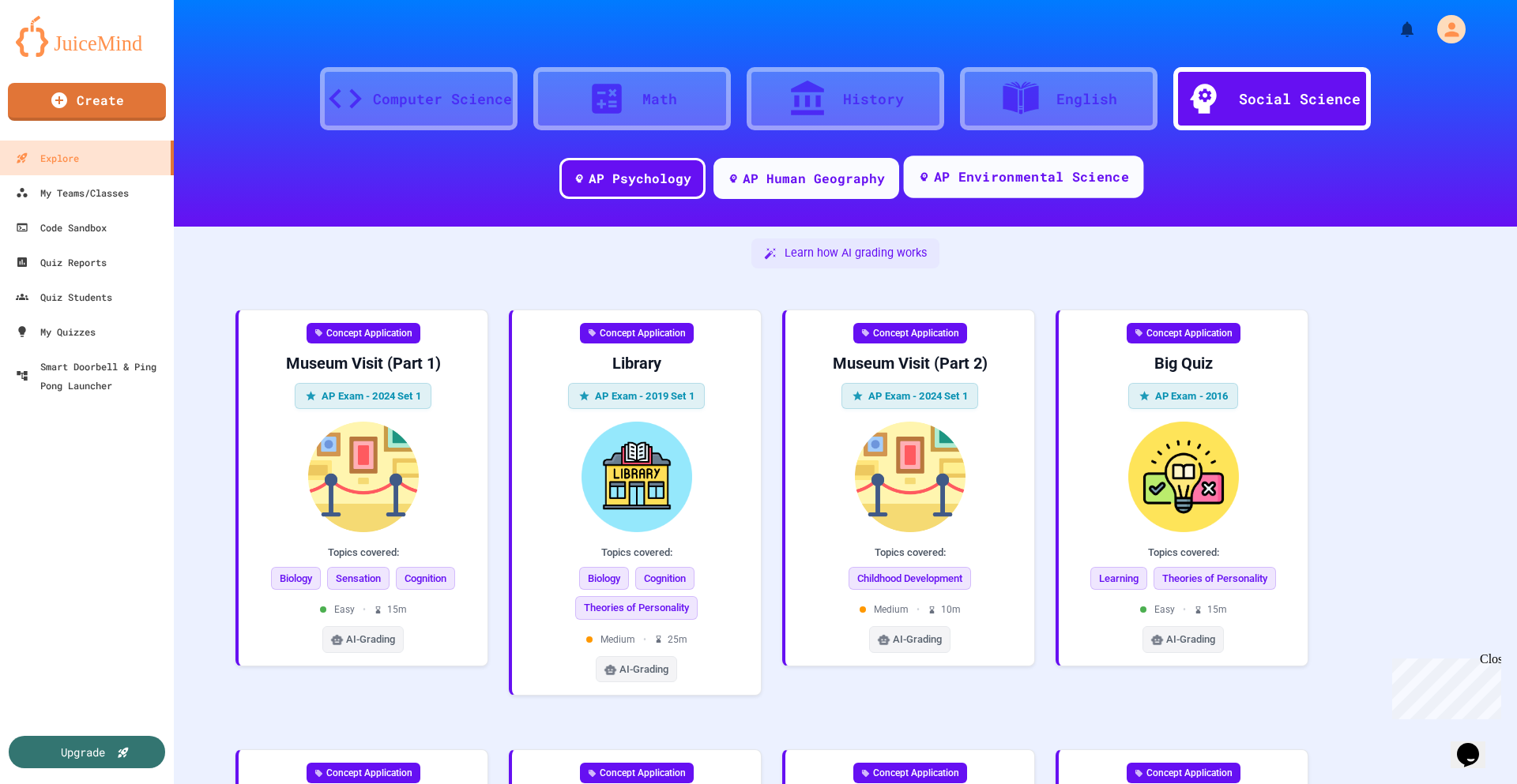
click at [1058, 177] on div "AP Environmental Science" at bounding box center [1030, 178] width 195 height 20
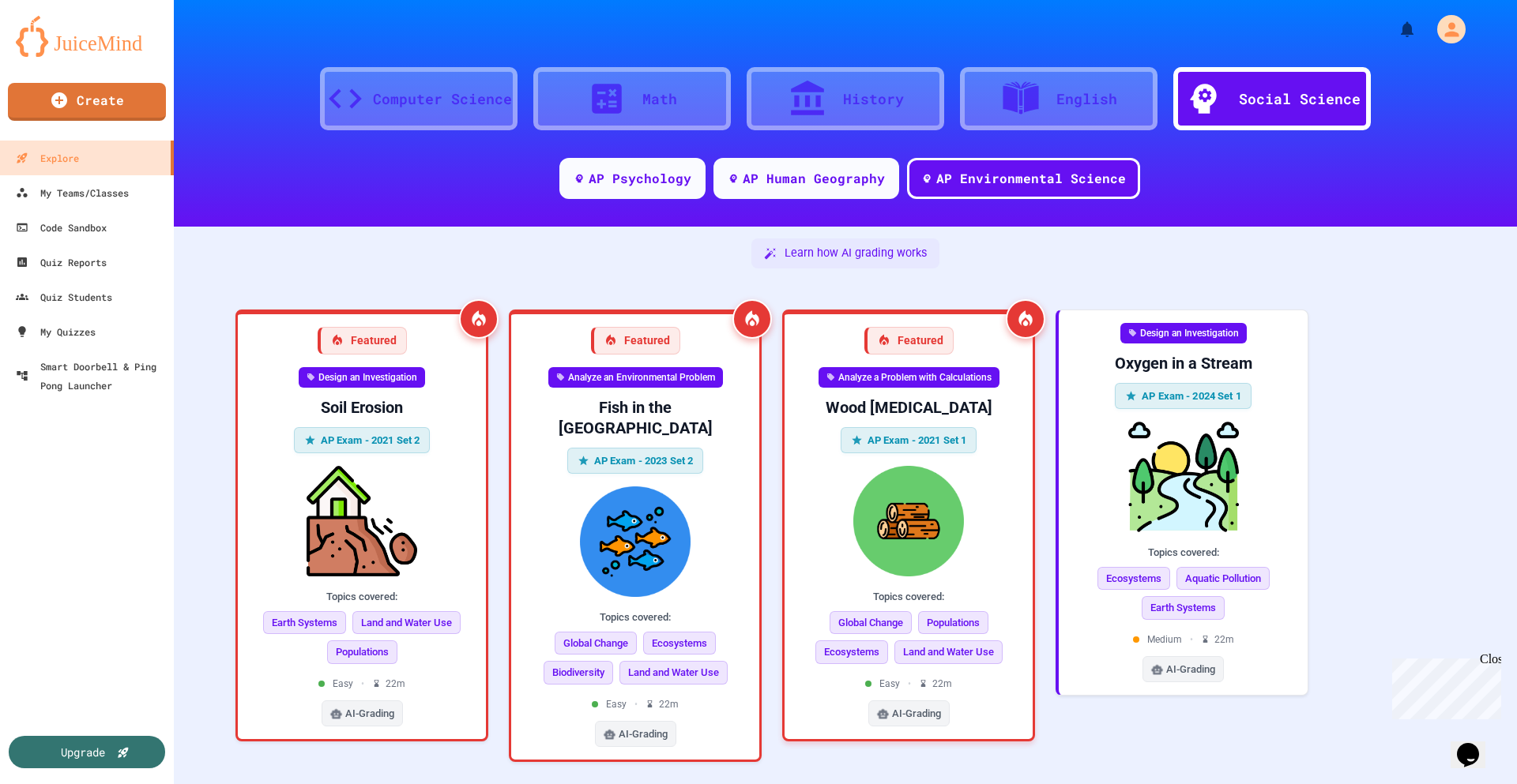
scroll to position [79, 0]
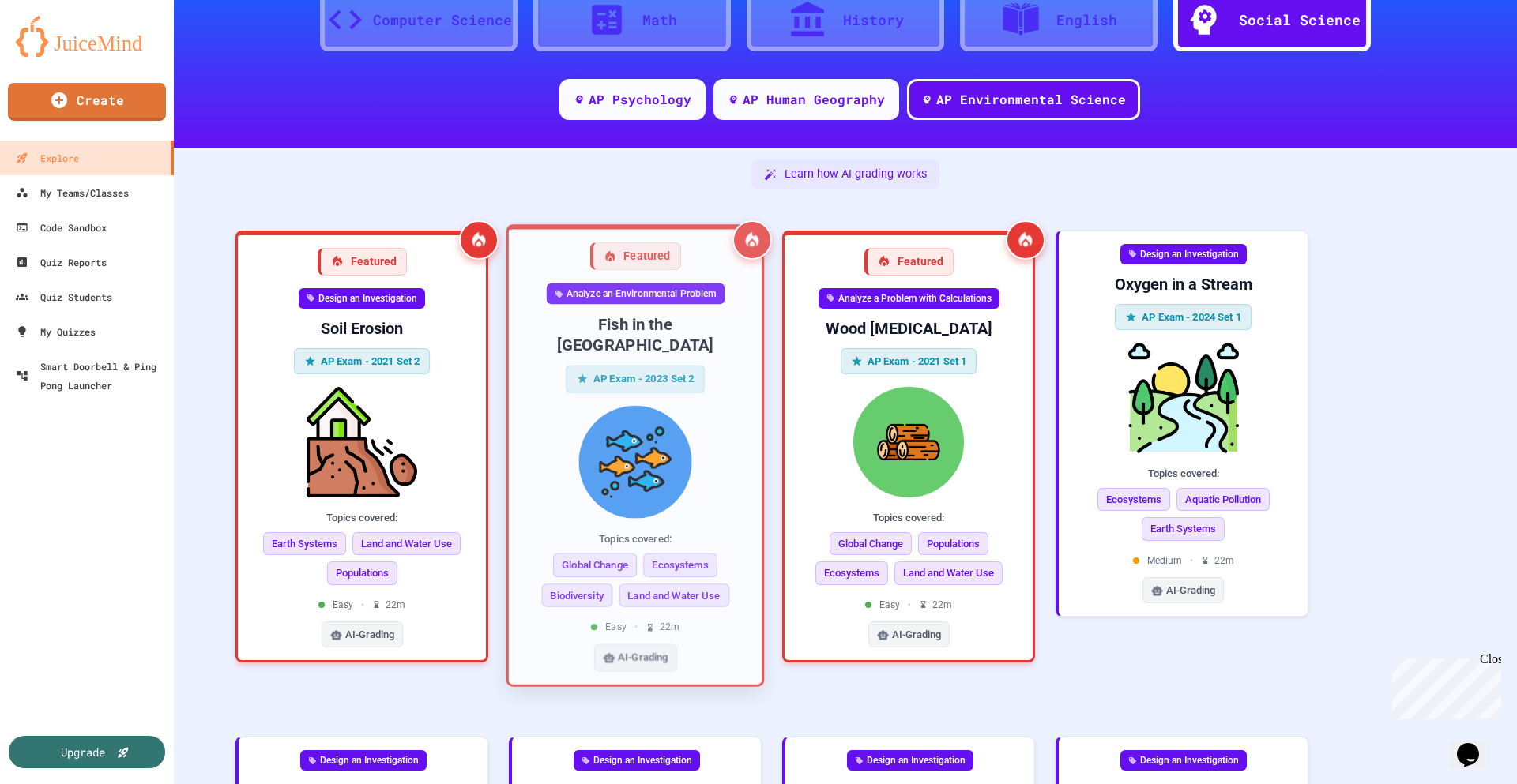
click at [676, 433] on img at bounding box center [635, 461] width 228 height 113
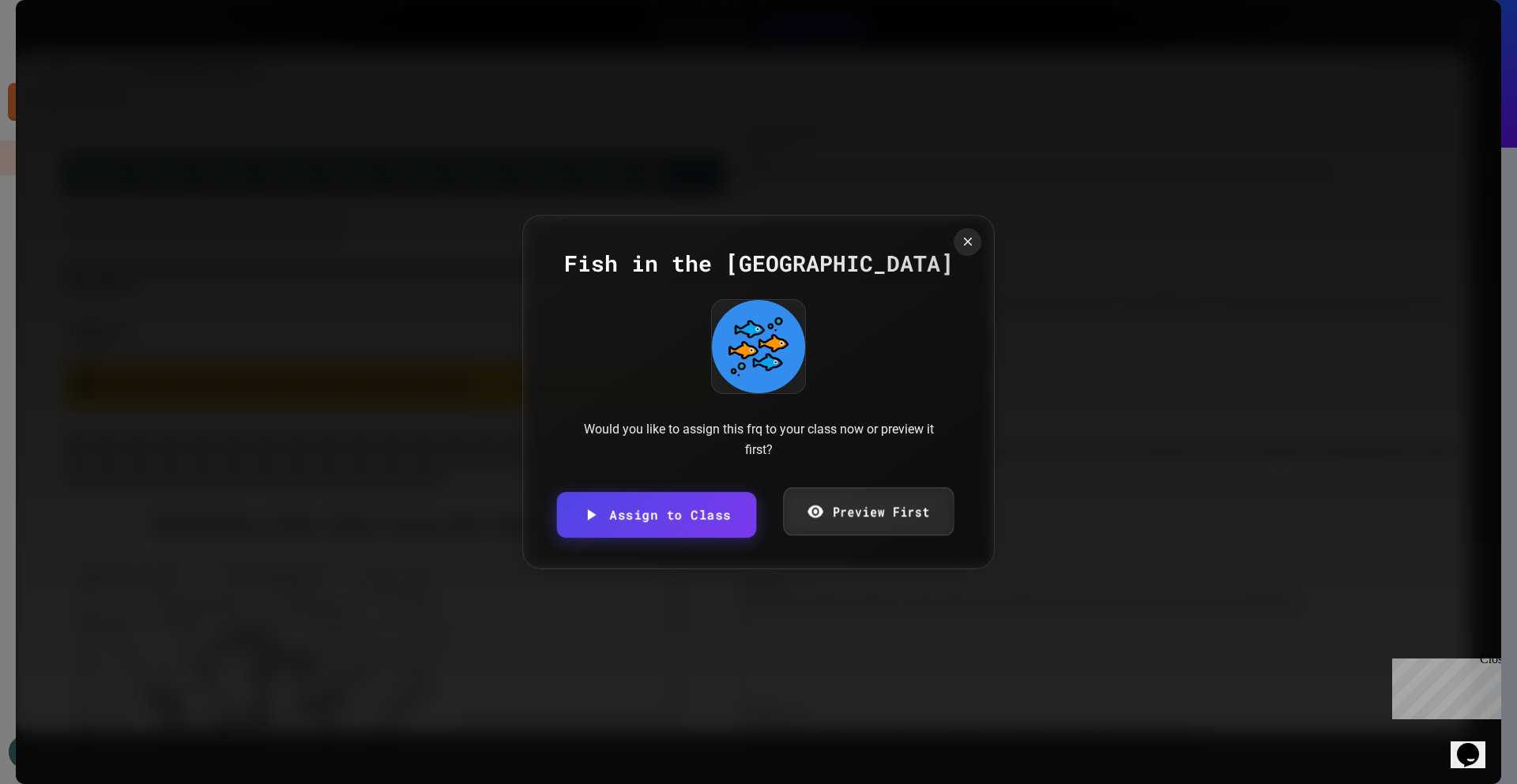
click at [916, 508] on link "Preview First" at bounding box center [868, 512] width 171 height 48
